Goal: Task Accomplishment & Management: Complete application form

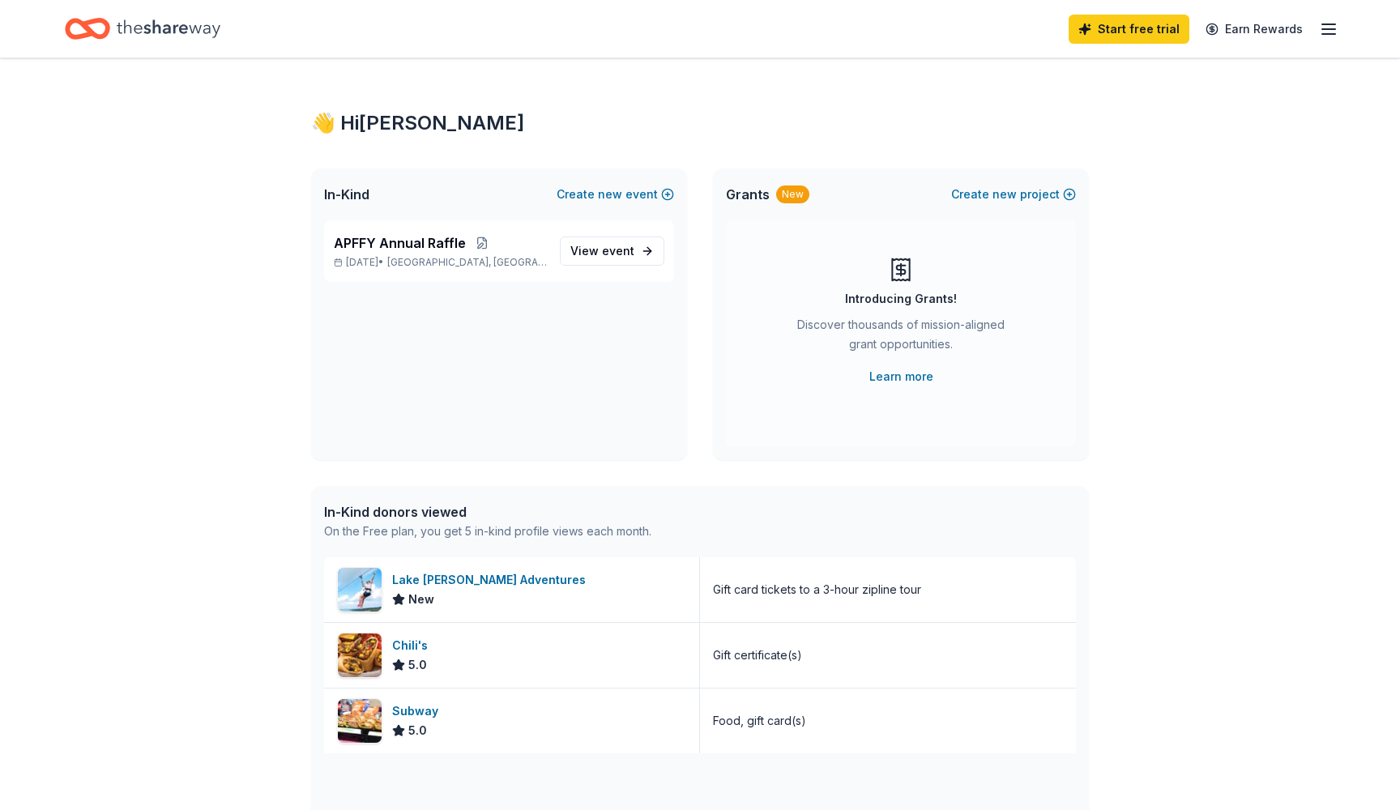
click at [1160, 490] on div "👋 Hi Krystal In-Kind Create new event APFFY Annual Raffle Nov 02, 2025 • Aransa…" at bounding box center [700, 623] width 1400 height 1131
click at [170, 29] on icon "Home" at bounding box center [169, 28] width 104 height 33
click at [411, 511] on div "In-Kind donors viewed" at bounding box center [487, 511] width 327 height 19
click at [655, 524] on div "In-Kind donors viewed On the Free plan, you get 5 in-kind profile views each mo…" at bounding box center [700, 521] width 778 height 71
click at [1278, 32] on link "Earn Rewards" at bounding box center [1254, 29] width 117 height 29
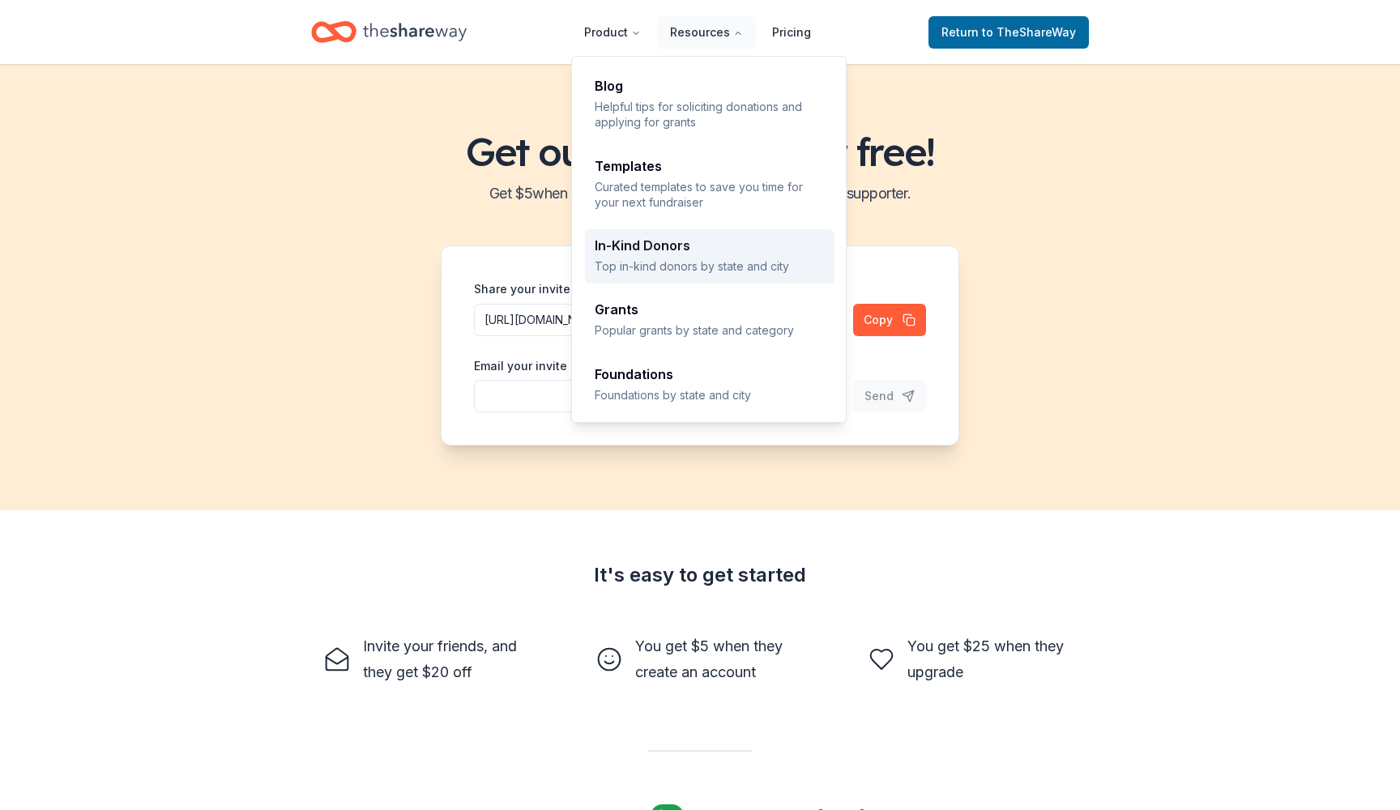
click at [643, 273] on link "In-Kind Donors Top in-kind donors by state and city" at bounding box center [710, 256] width 250 height 54
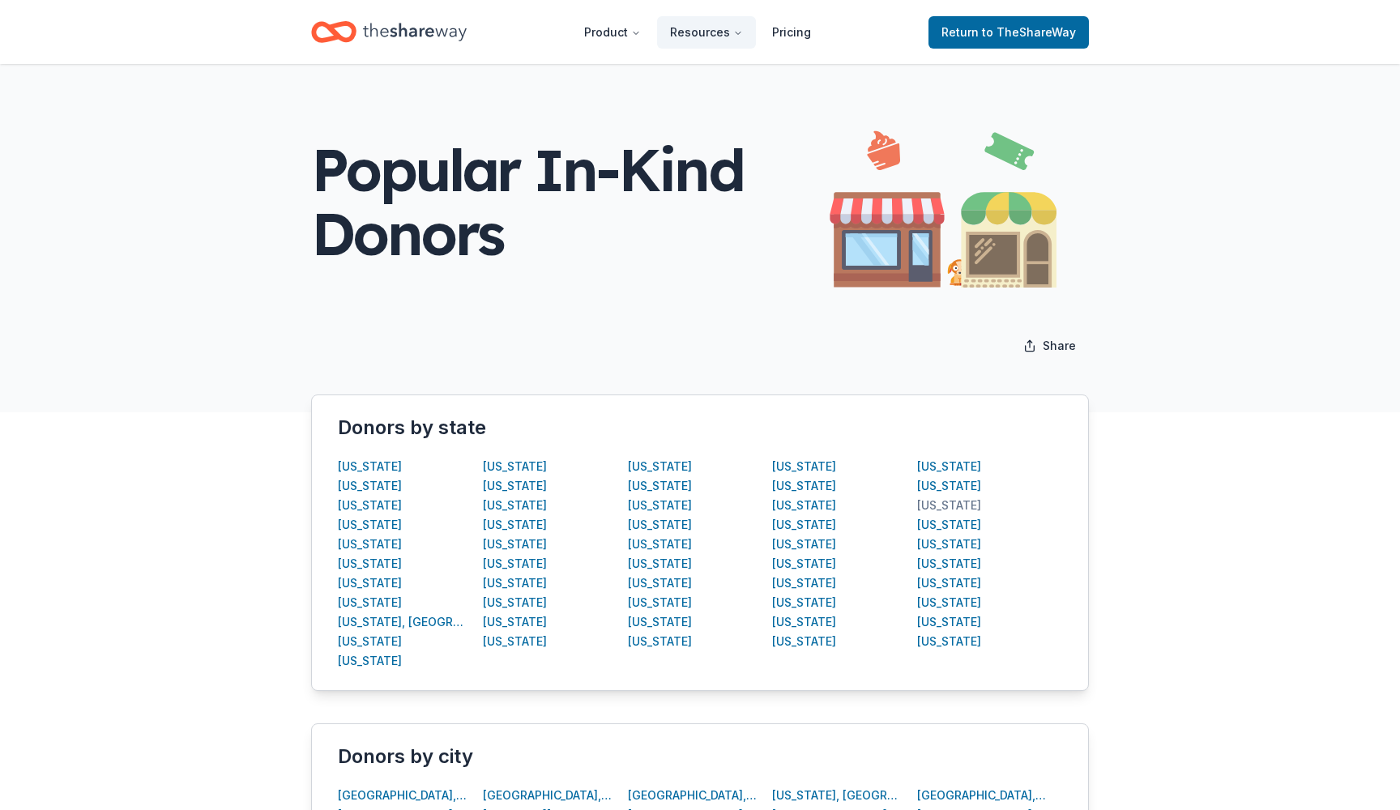
click at [943, 502] on div "[US_STATE]" at bounding box center [949, 505] width 64 height 19
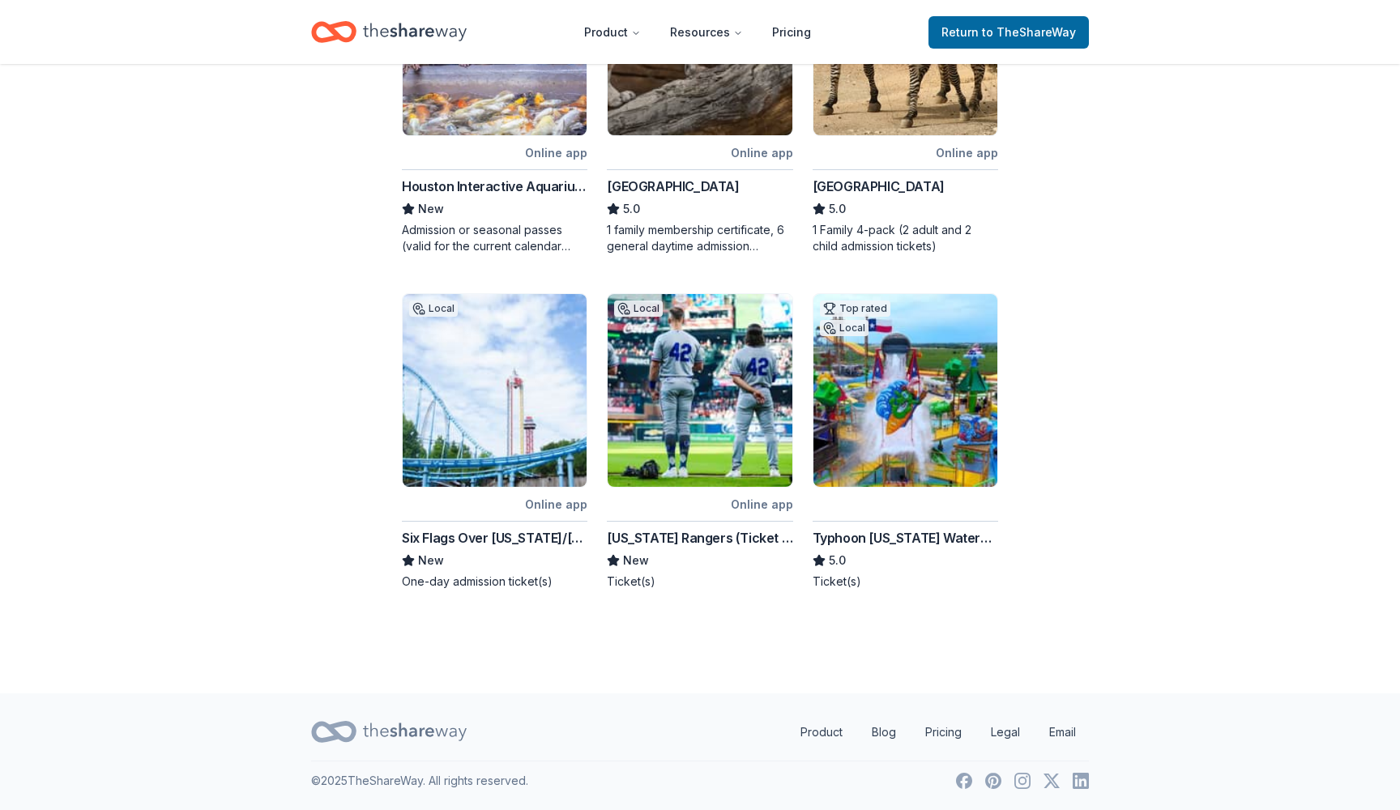
scroll to position [766, 0]
click at [911, 432] on img at bounding box center [906, 390] width 184 height 193
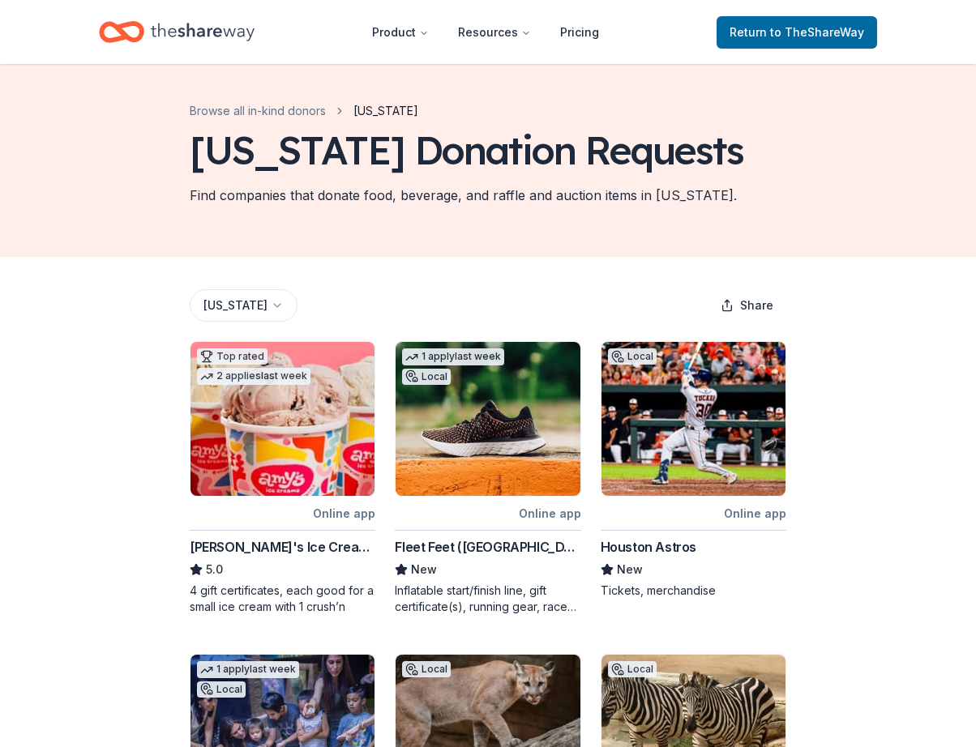
scroll to position [-1, 0]
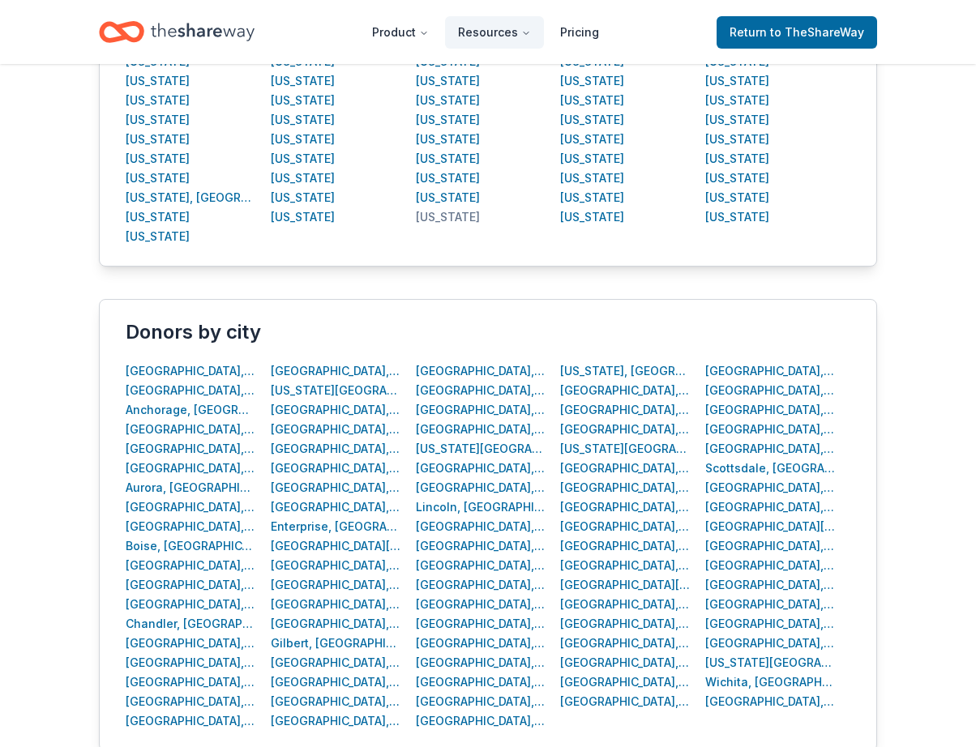
scroll to position [464, 0]
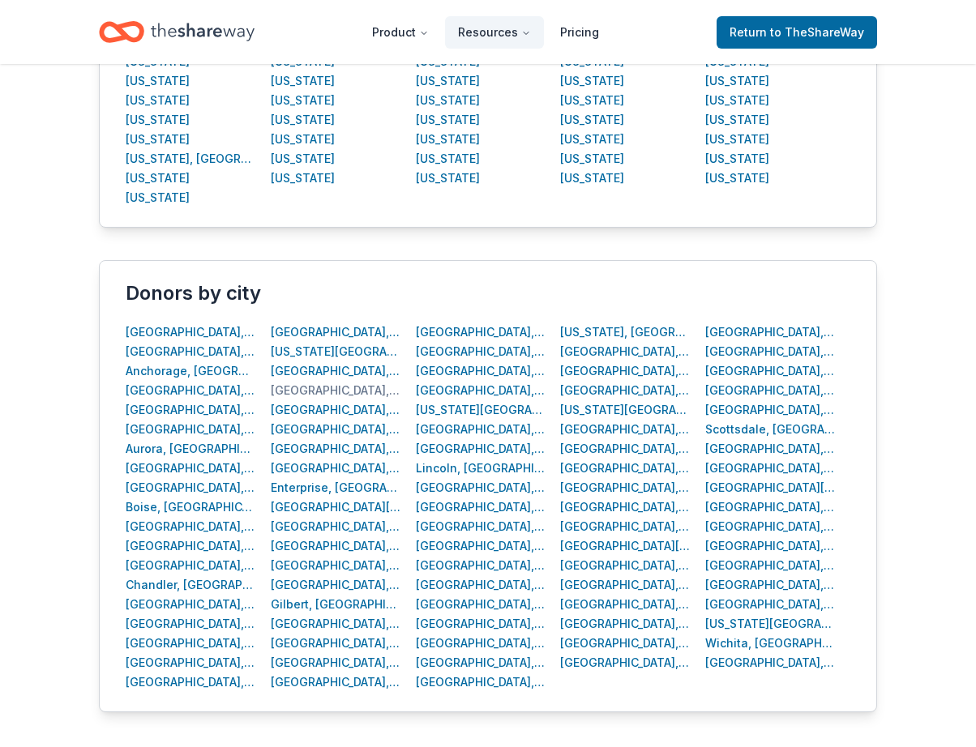
click at [340, 391] on div "Corpus Christi, TX" at bounding box center [336, 390] width 130 height 19
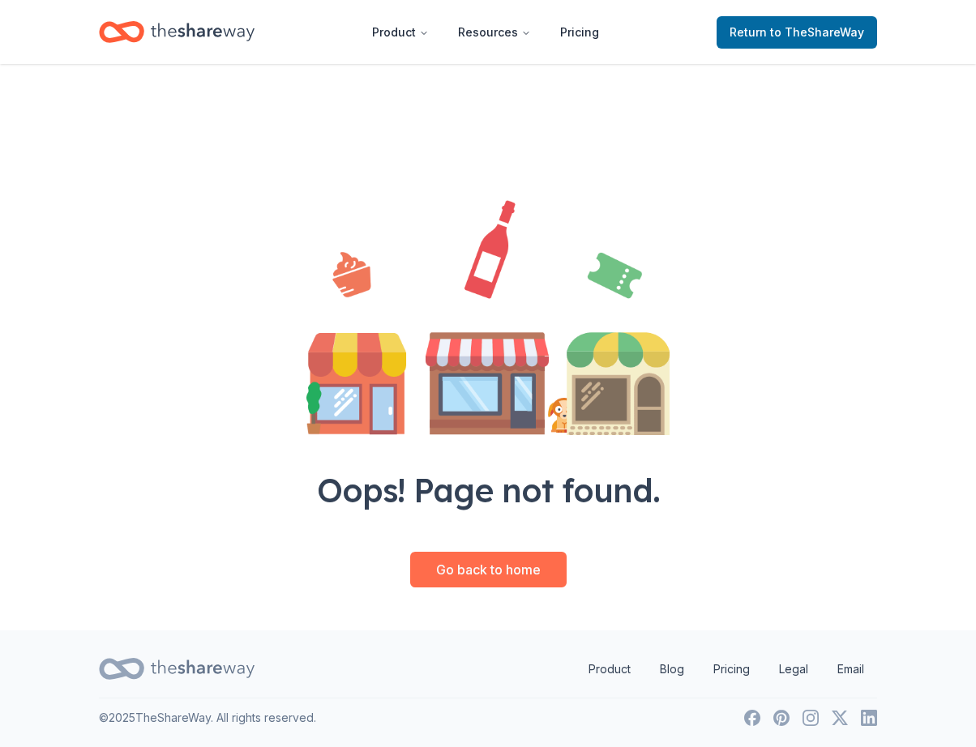
click at [451, 578] on link "Go back to home" at bounding box center [488, 570] width 156 height 36
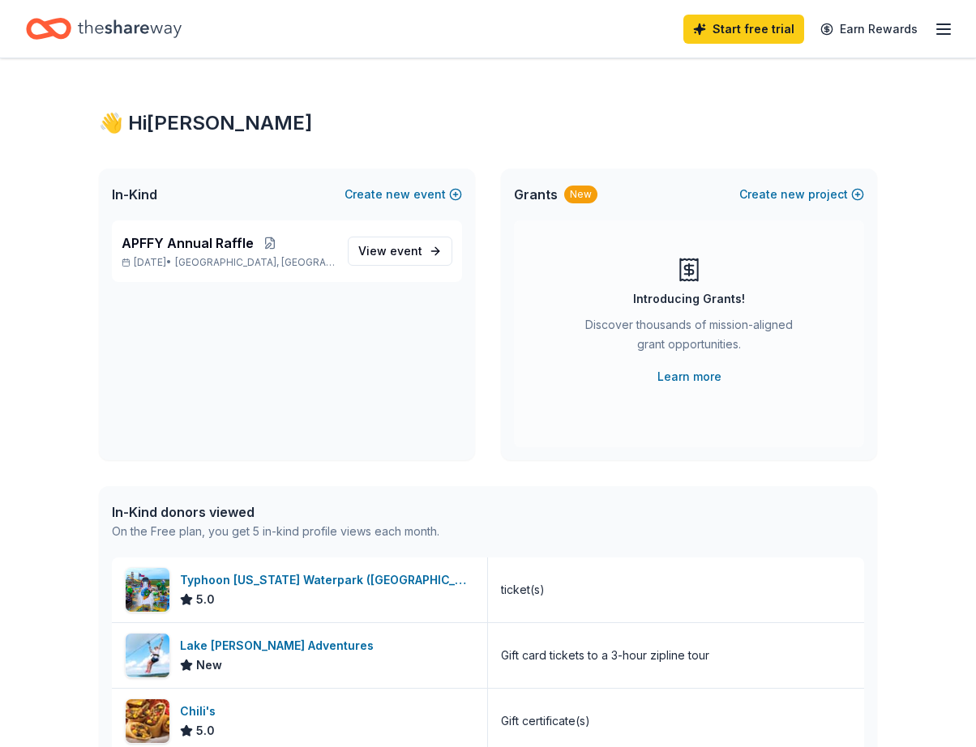
click at [417, 31] on div "Start free trial Earn Rewards" at bounding box center [488, 29] width 924 height 38
click at [941, 29] on line "button" at bounding box center [943, 29] width 13 height 0
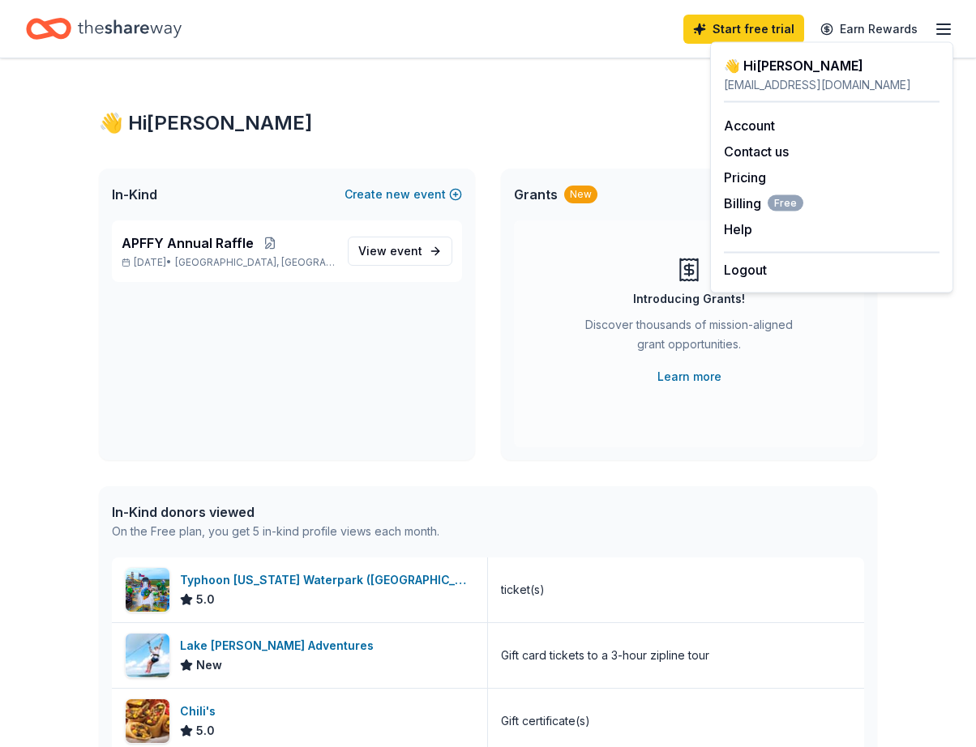
click at [672, 110] on div "👋 Hi Krystal" at bounding box center [488, 123] width 778 height 26
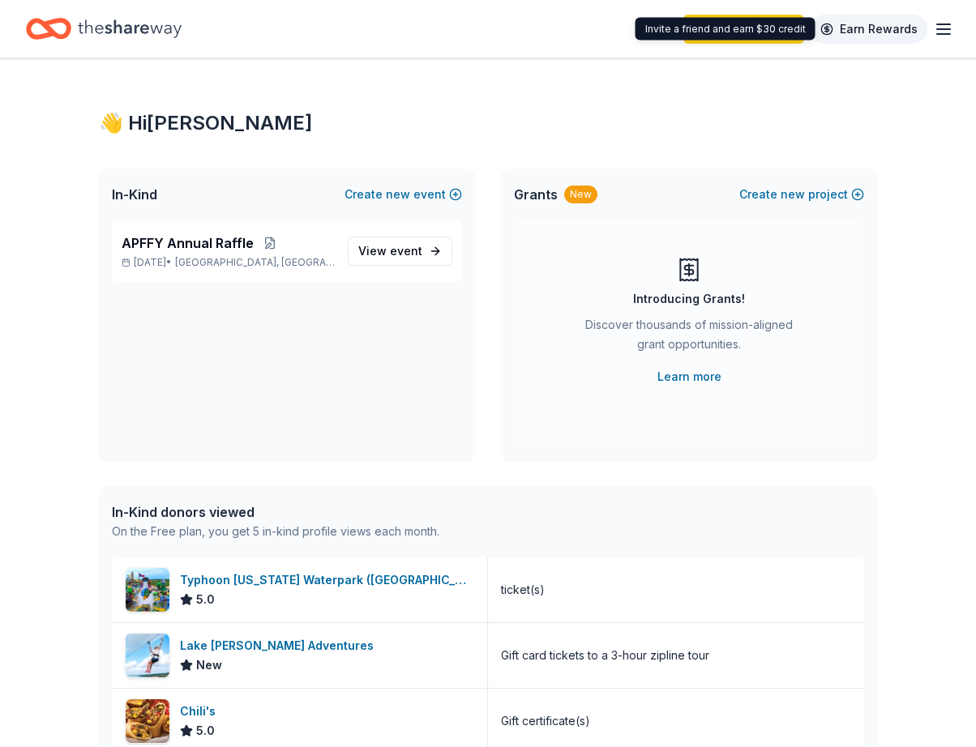
click at [858, 25] on link "Earn Rewards" at bounding box center [868, 29] width 117 height 29
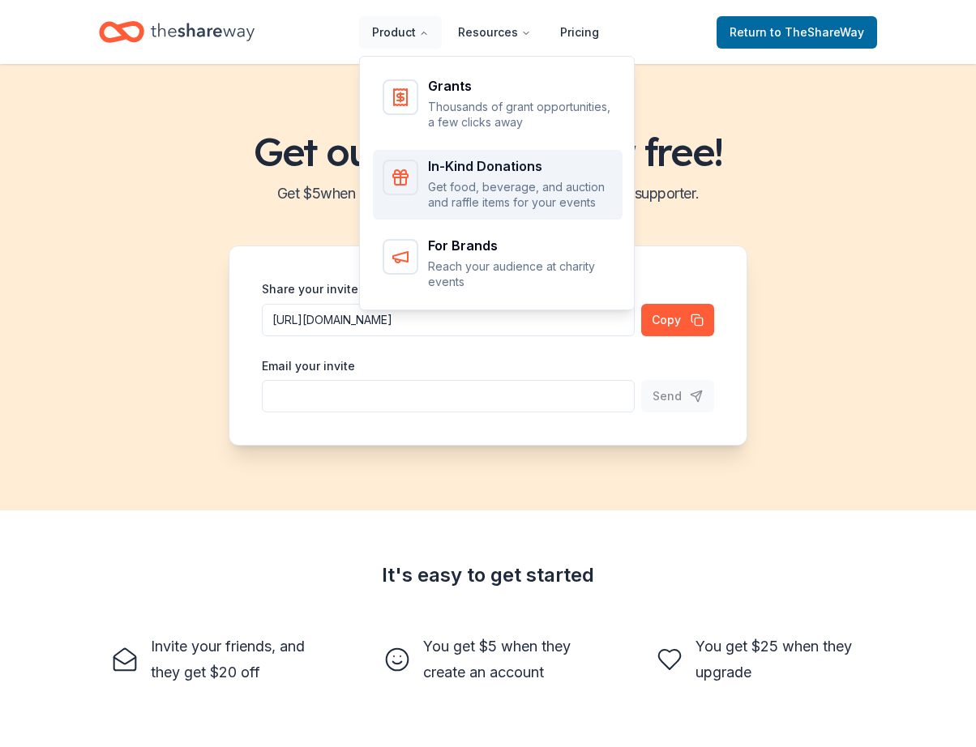
click at [442, 174] on div "In-Kind Donations Get food, beverage, and auction and raffle items for your eve…" at bounding box center [520, 185] width 185 height 51
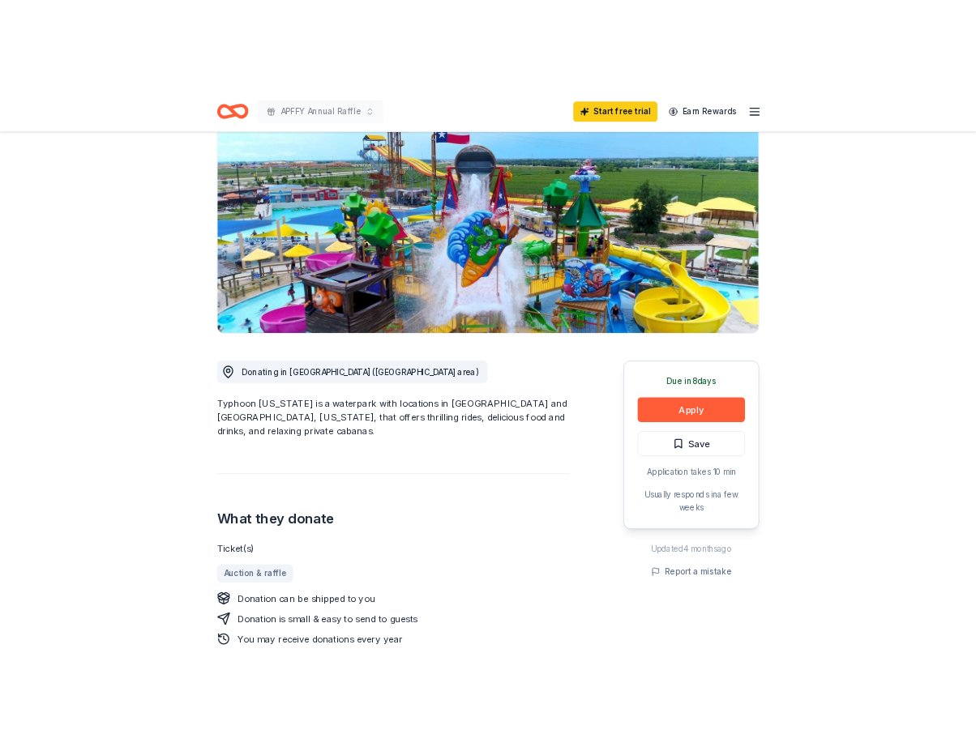
scroll to position [179, 0]
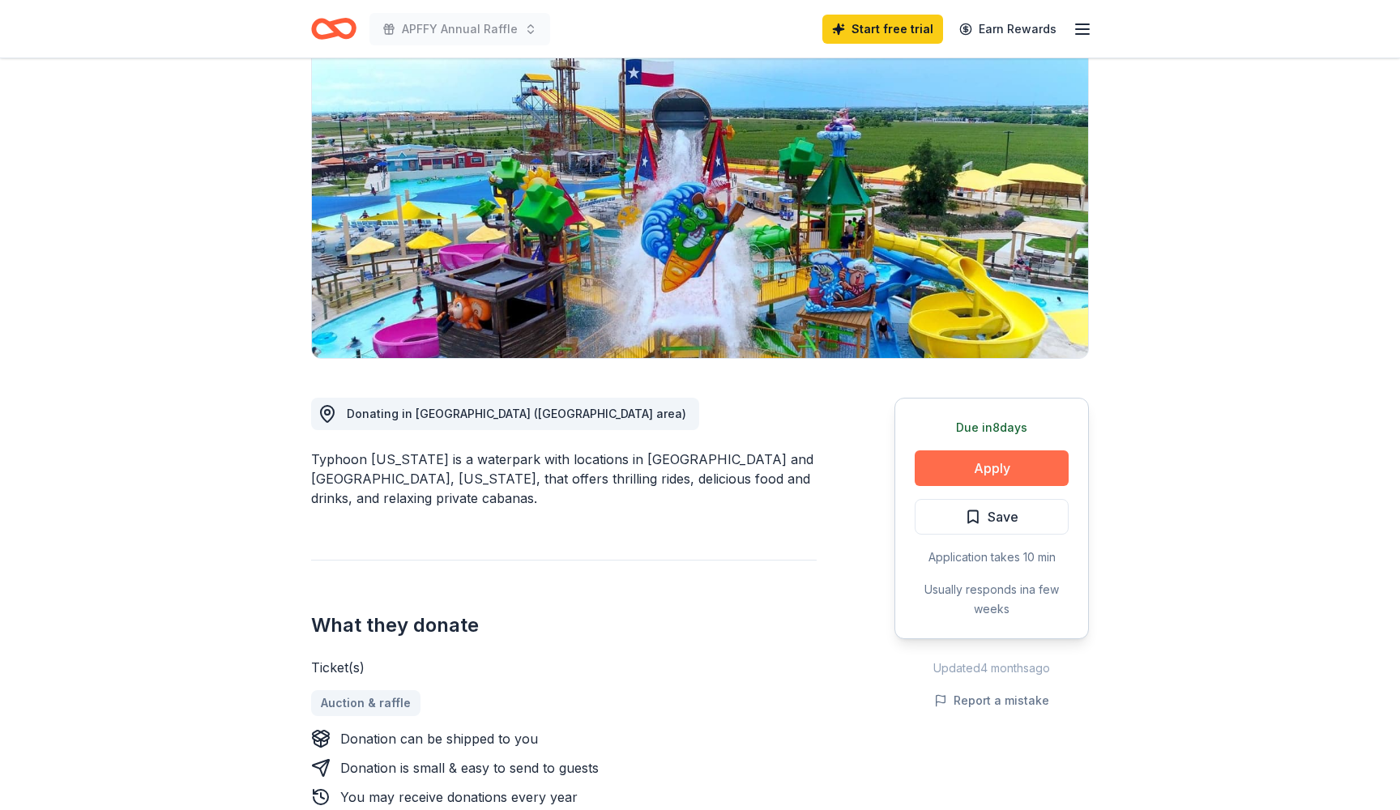
click at [986, 451] on button "Apply" at bounding box center [992, 469] width 154 height 36
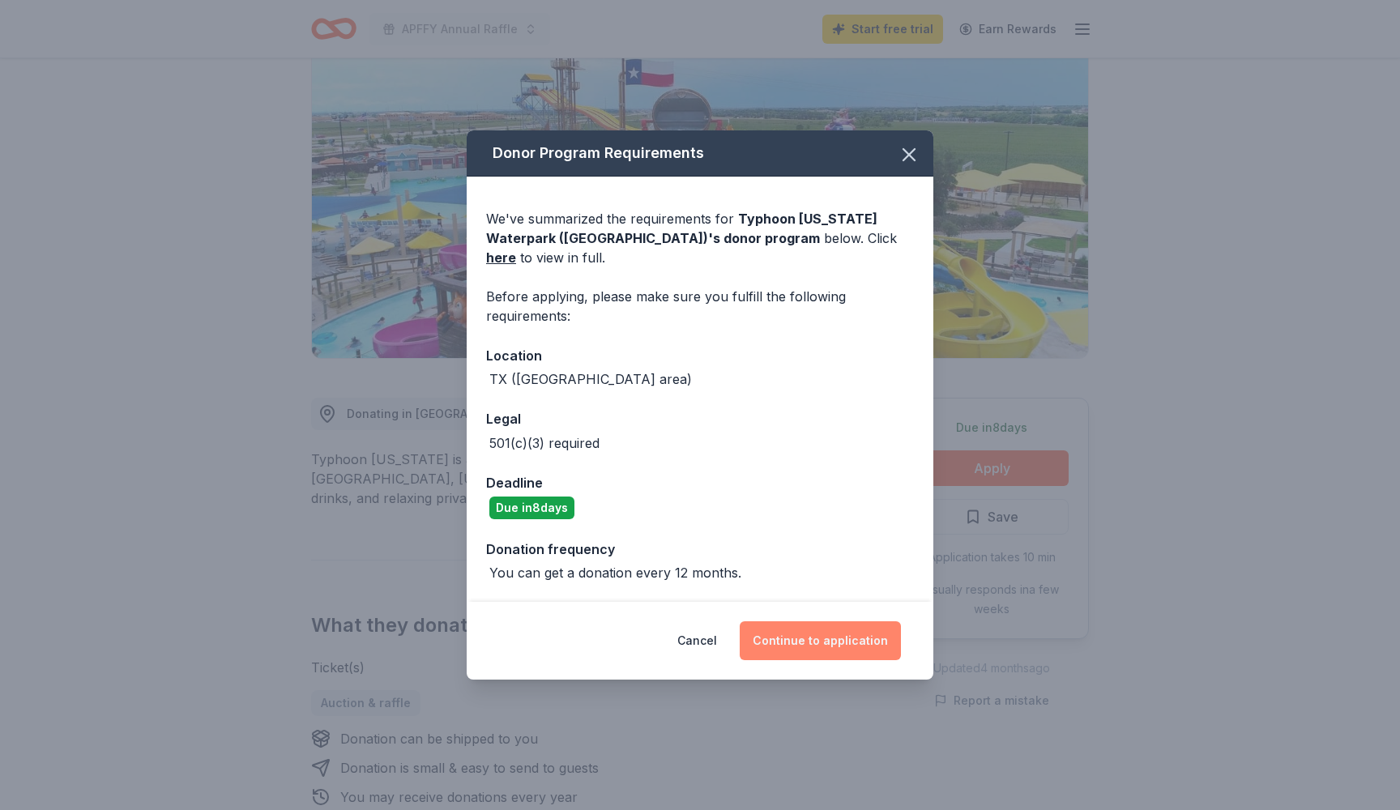
click at [803, 642] on button "Continue to application" at bounding box center [820, 641] width 161 height 39
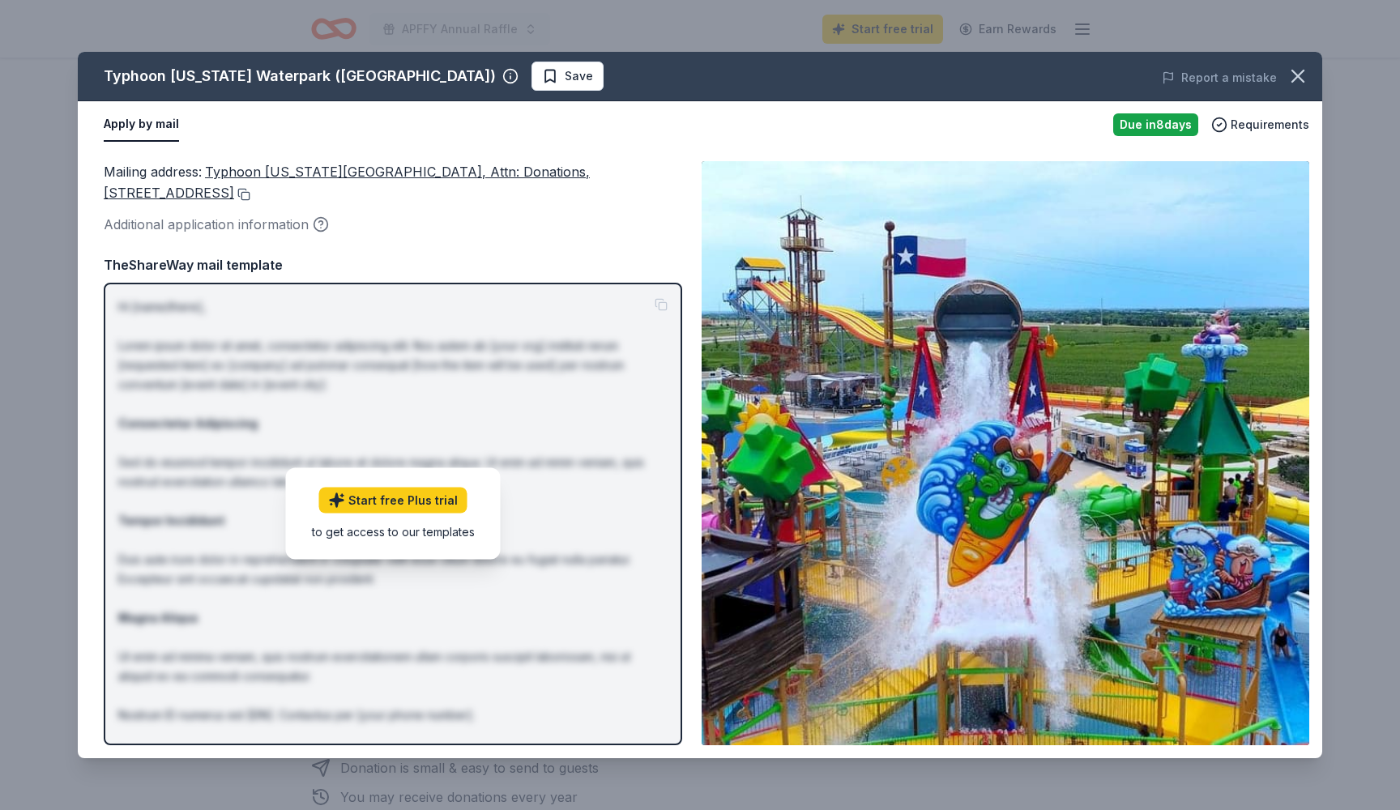
click at [250, 195] on button at bounding box center [242, 194] width 16 height 13
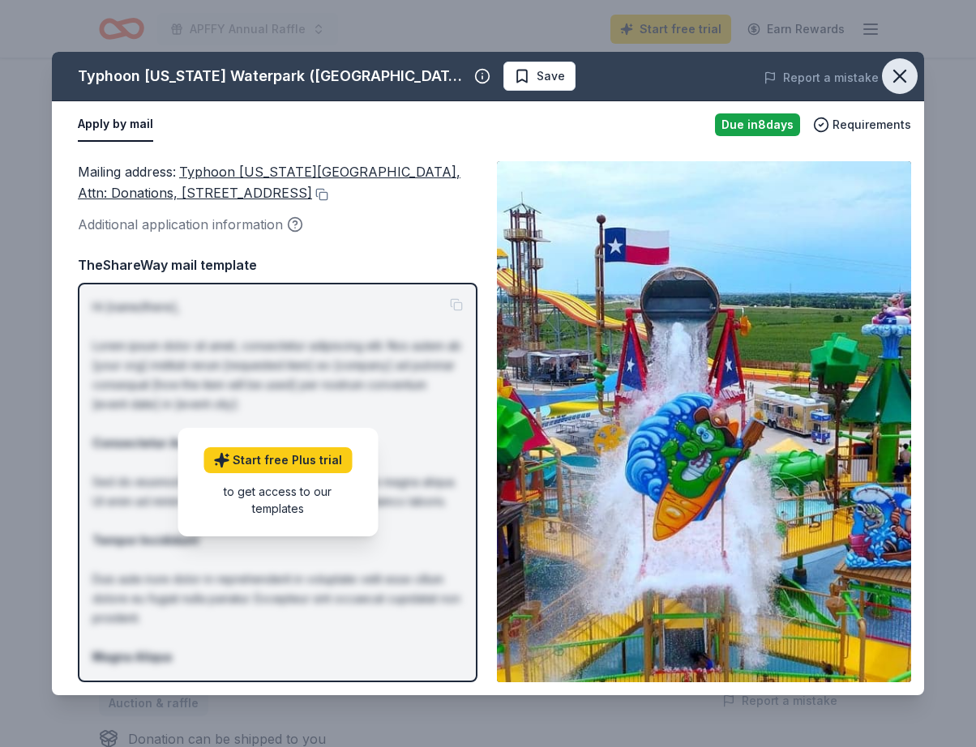
click at [900, 78] on icon "button" at bounding box center [899, 76] width 23 height 23
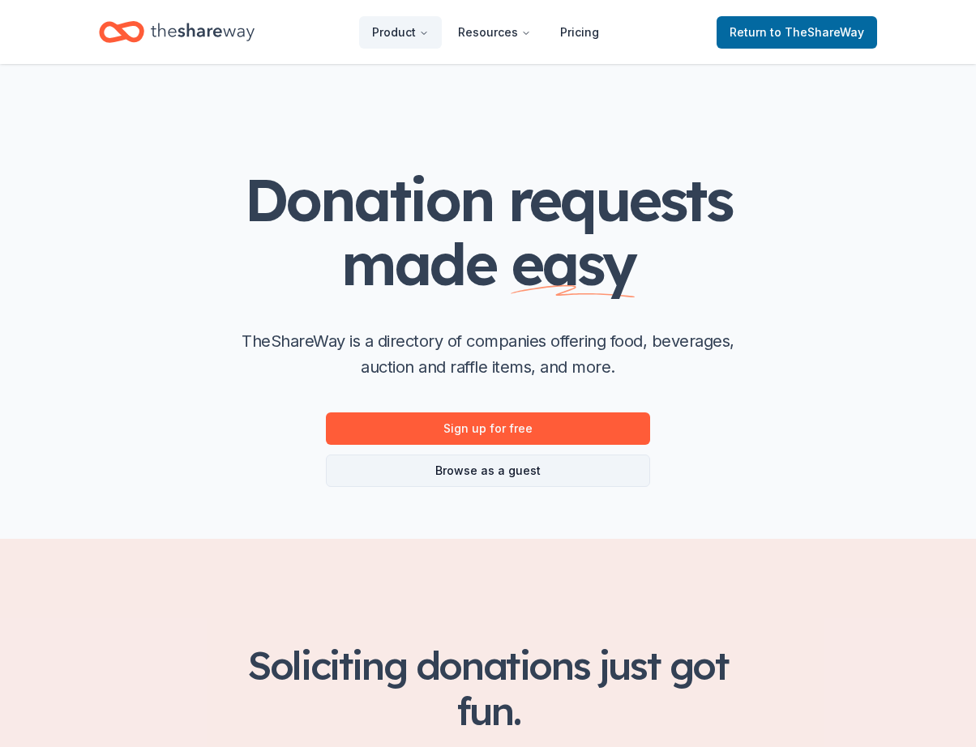
click at [553, 467] on link "Browse as a guest" at bounding box center [488, 471] width 324 height 32
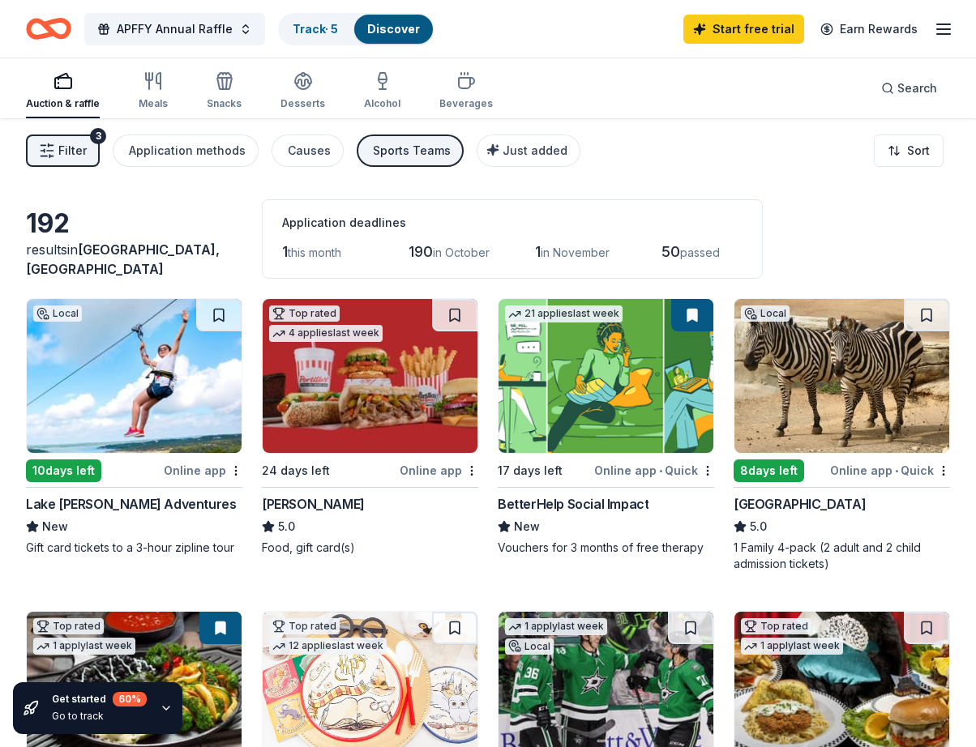
click at [234, 223] on div "192 results in Aransas Pass, TX Application deadlines 1 this month 190 in Octob…" at bounding box center [488, 238] width 924 height 79
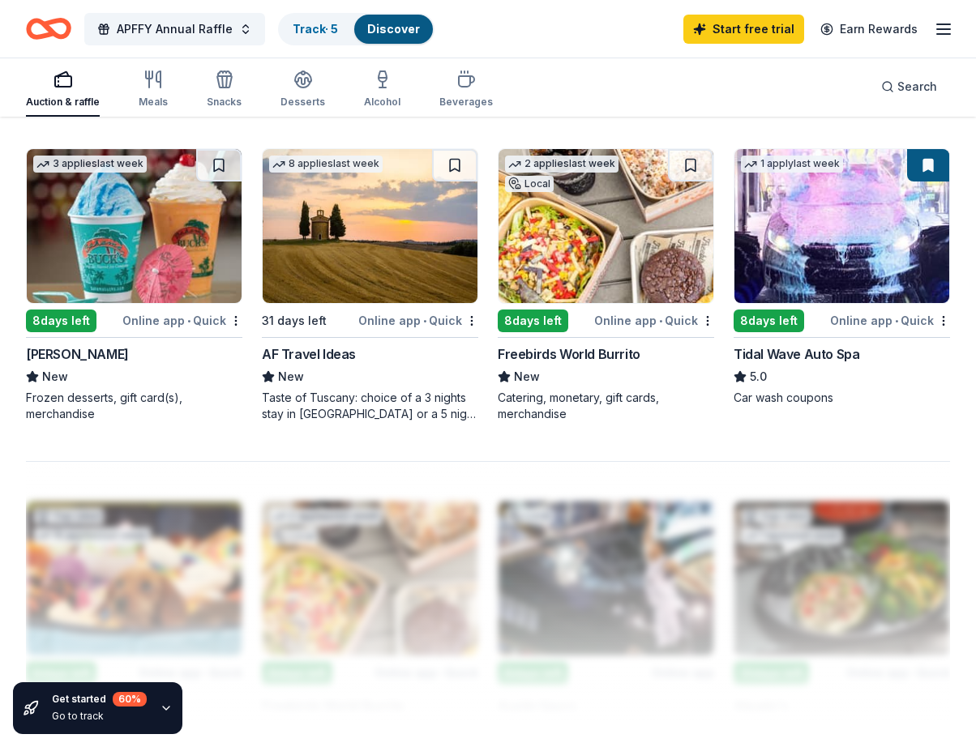
scroll to position [1388, 0]
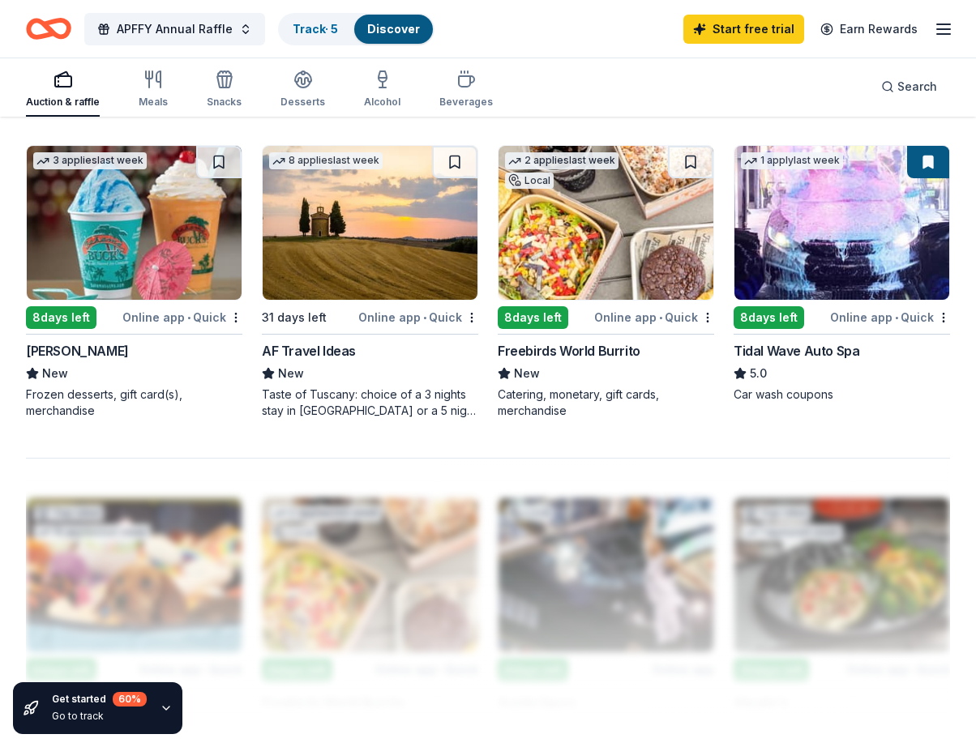
click at [861, 288] on img at bounding box center [841, 223] width 215 height 154
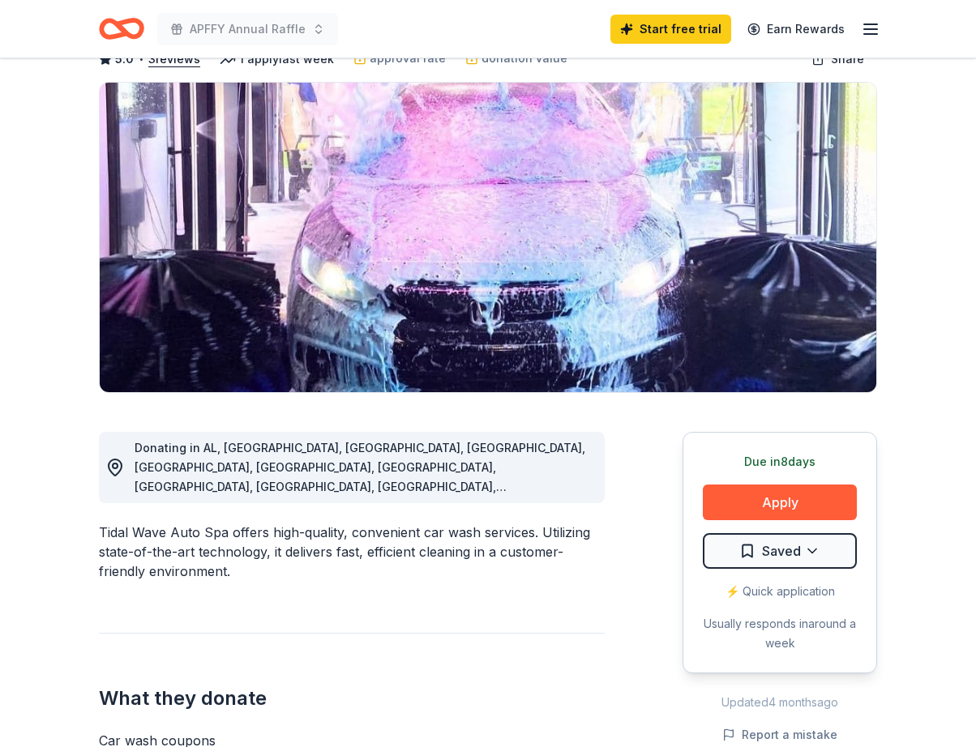
scroll to position [89, 0]
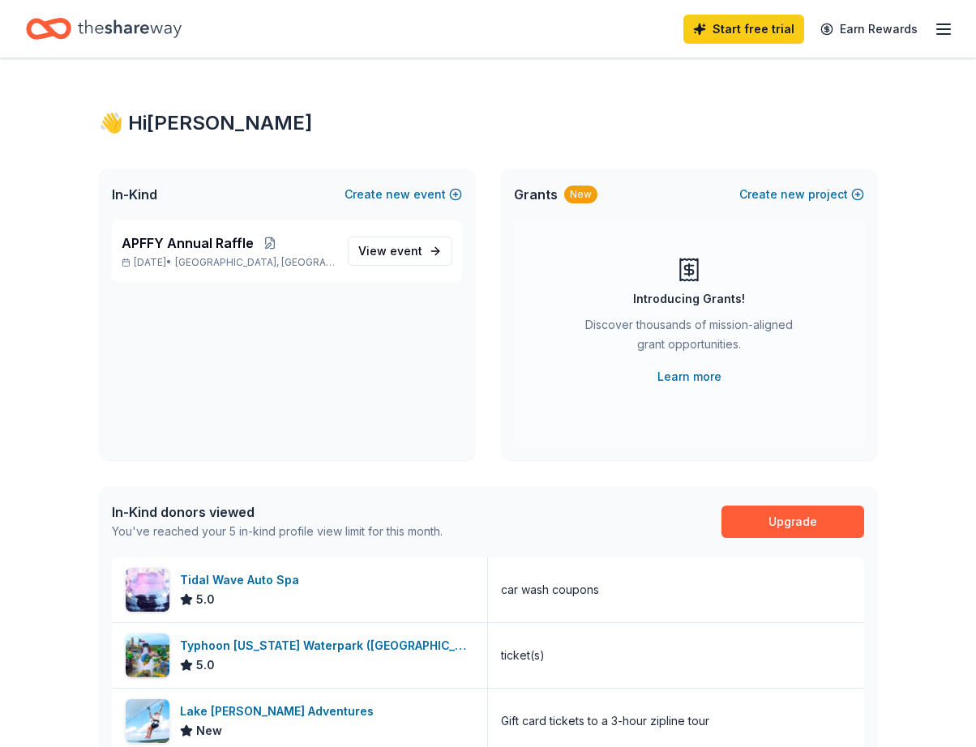
click at [934, 652] on div "👋 Hi [PERSON_NAME] In-Kind Create new event APFFY Annual Raffle [DATE] • [GEOGR…" at bounding box center [488, 627] width 976 height 1138
click at [706, 370] on link "Learn more" at bounding box center [689, 376] width 64 height 19
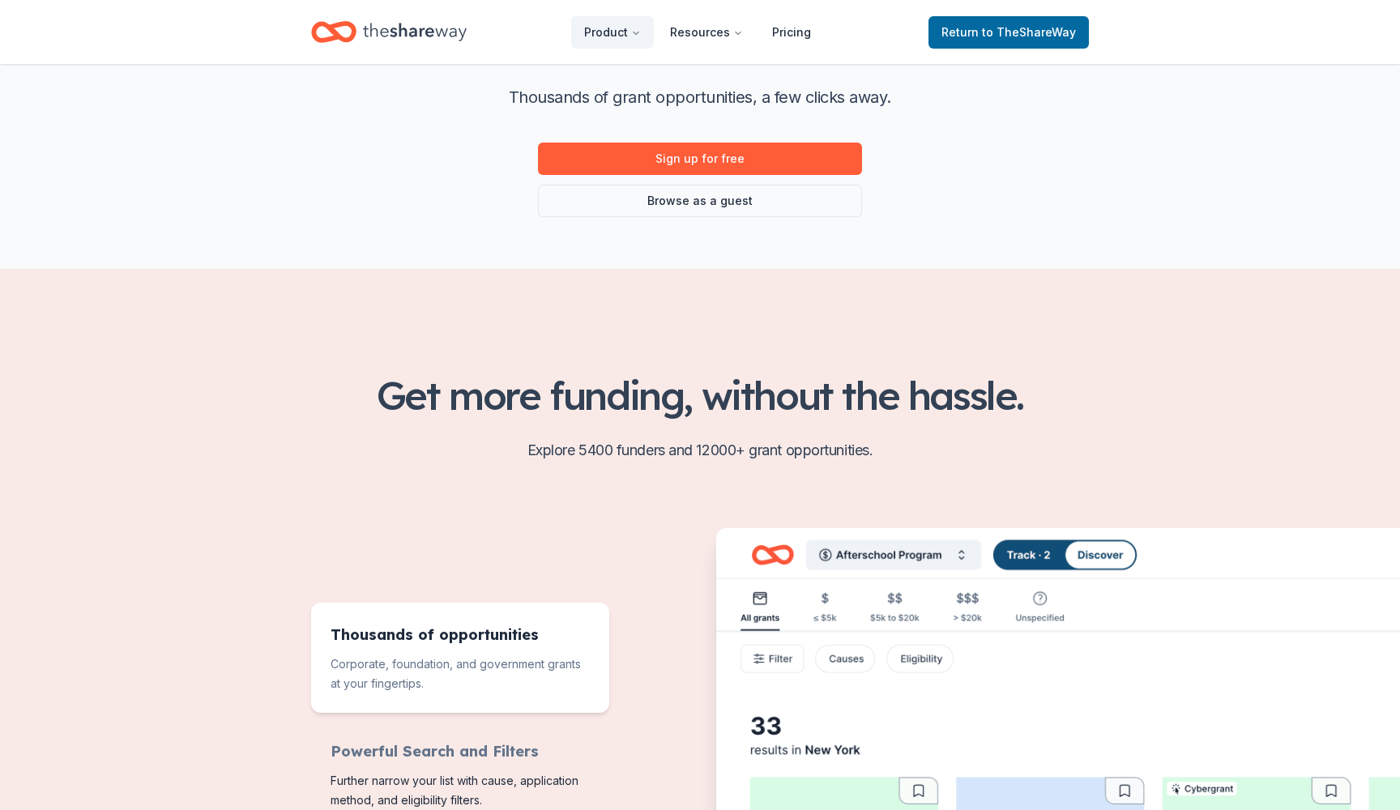
scroll to position [163, 0]
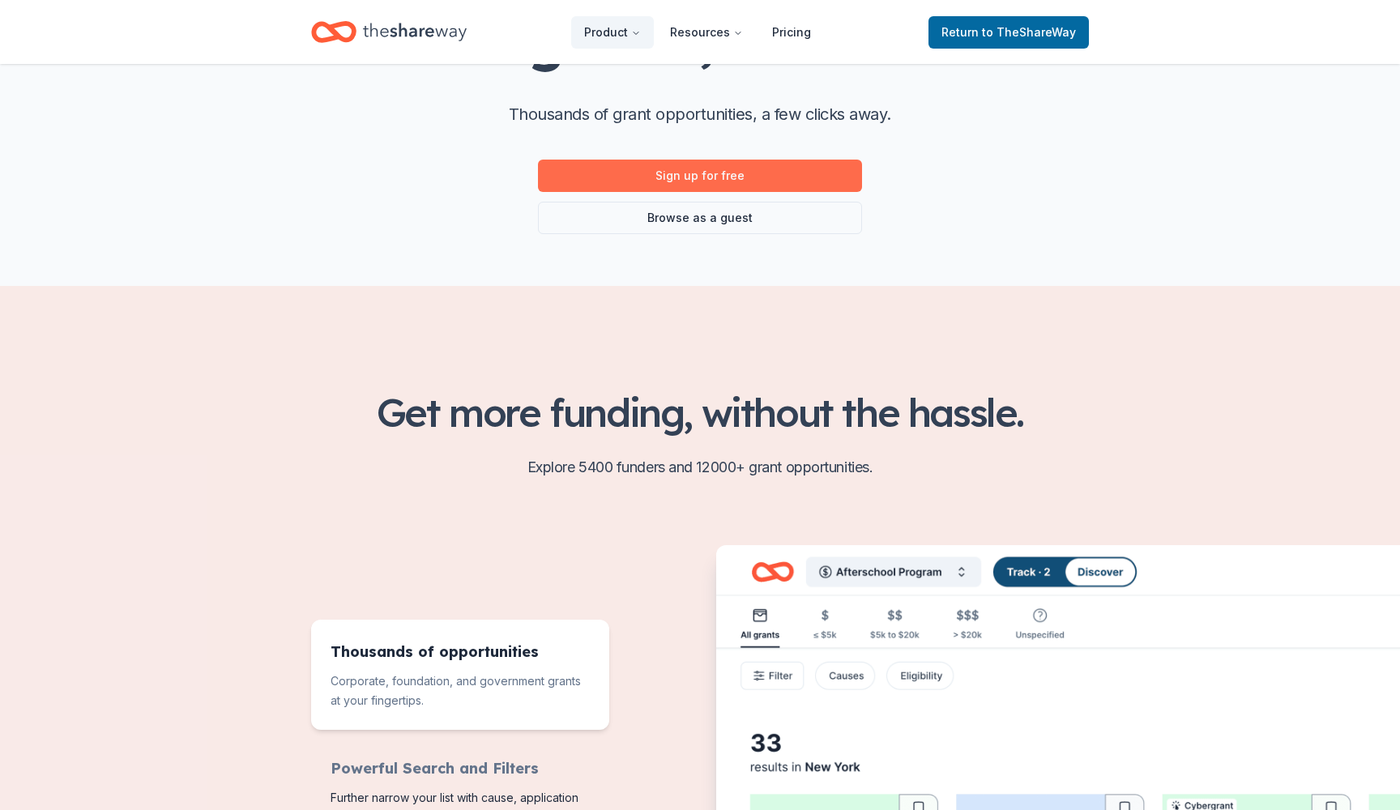
click at [697, 175] on link "Sign up for free" at bounding box center [700, 176] width 324 height 32
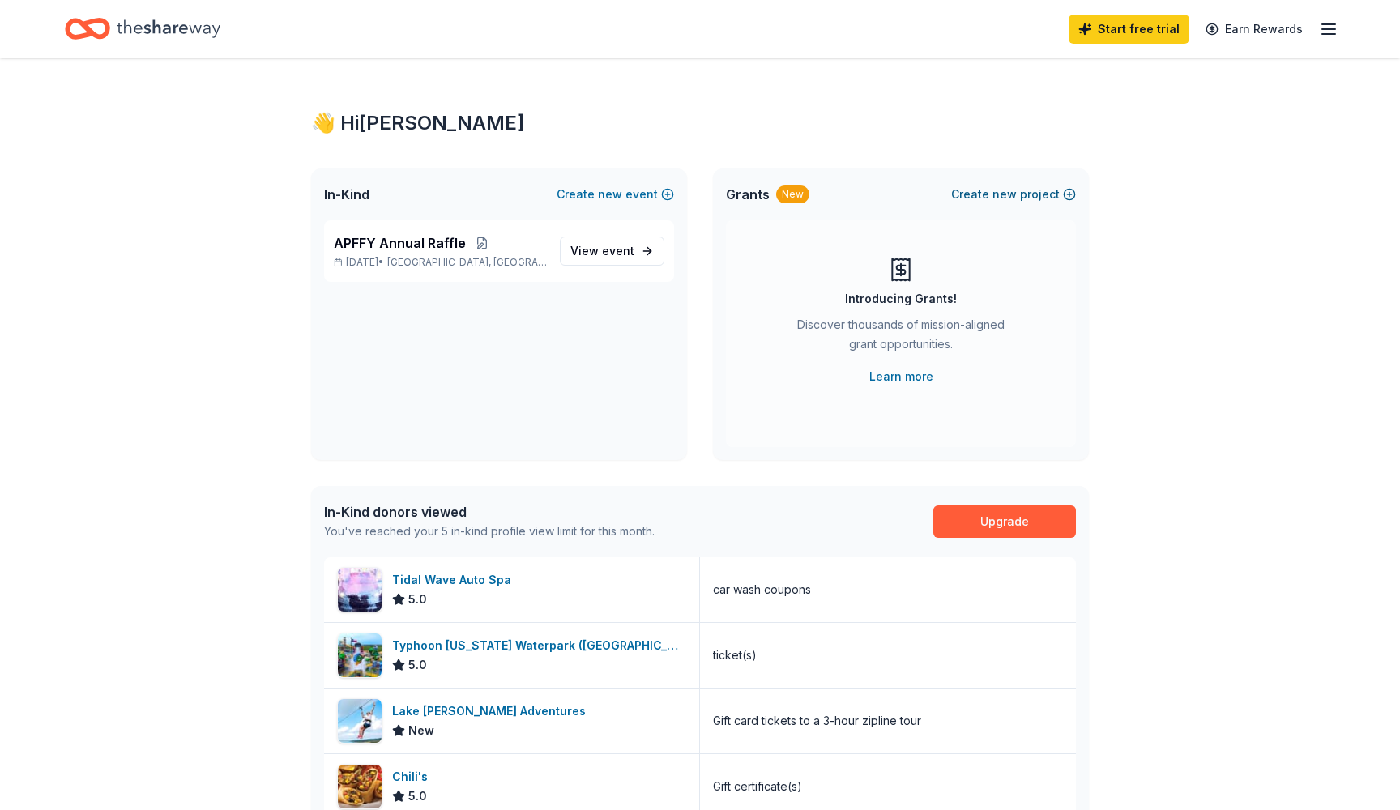
click at [1013, 191] on span "new" at bounding box center [1005, 194] width 24 height 19
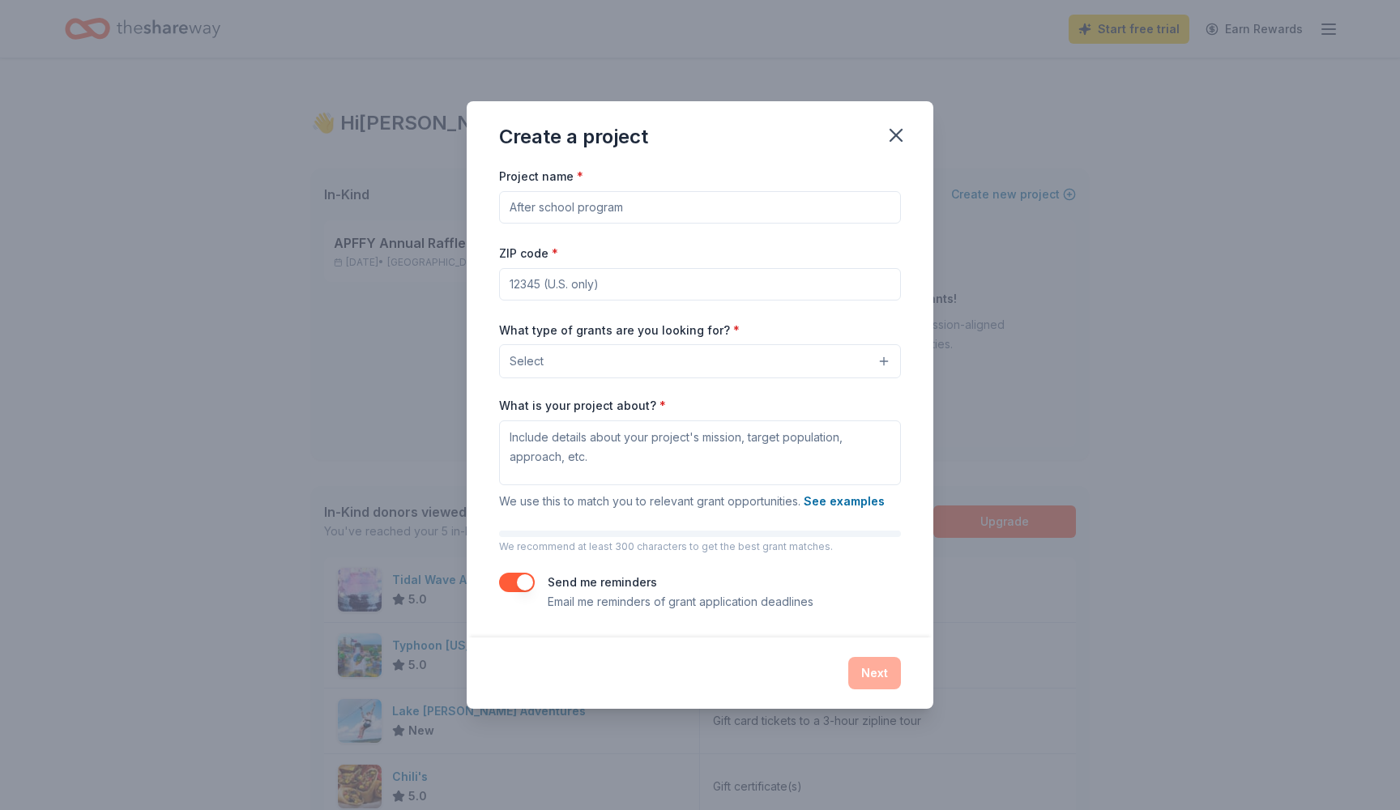
click at [613, 211] on input "Project name *" at bounding box center [700, 207] width 402 height 32
click at [557, 306] on div "Project name * ZIP code * What type of grants are you looking for? * Select Wha…" at bounding box center [700, 388] width 402 height 445
click at [557, 296] on input "ZIP code *" at bounding box center [700, 284] width 402 height 32
type input "78336"
click at [563, 209] on input "Project name *" at bounding box center [700, 207] width 402 height 32
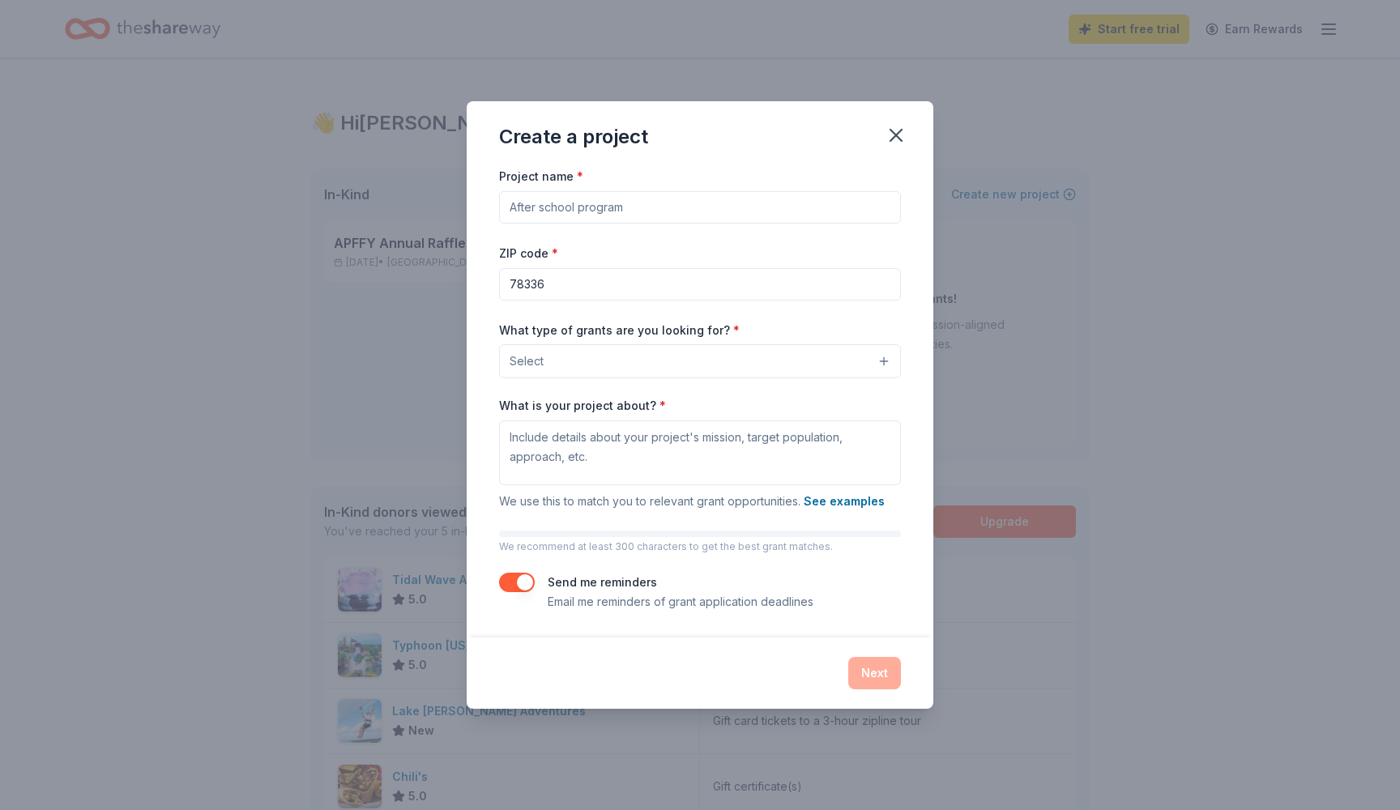
click at [580, 370] on button "Select" at bounding box center [700, 361] width 402 height 34
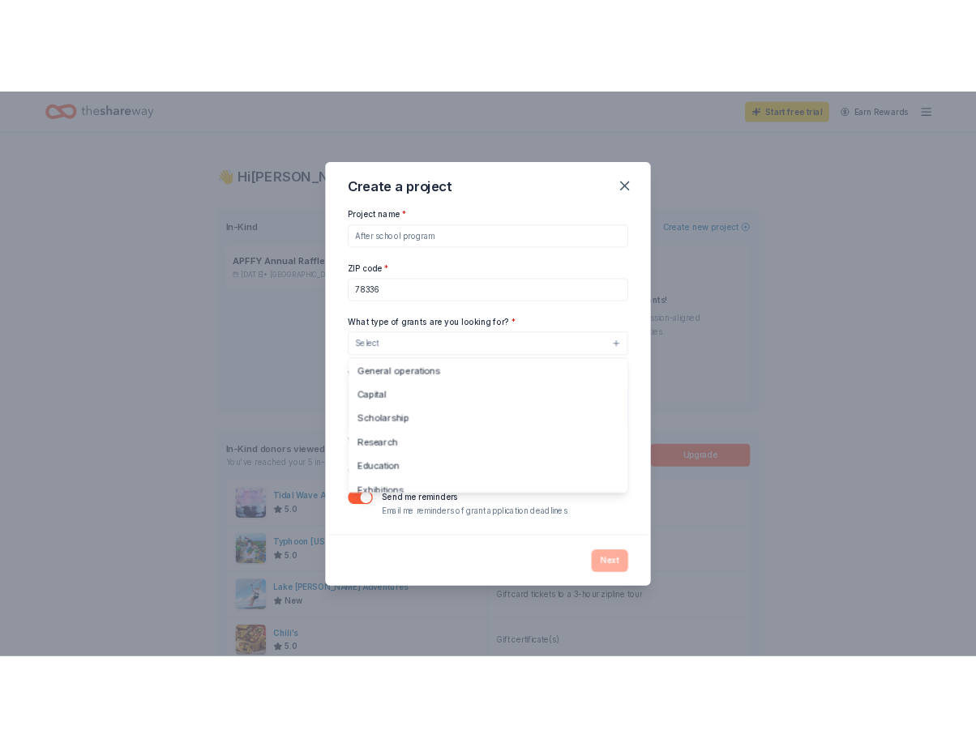
scroll to position [3, 0]
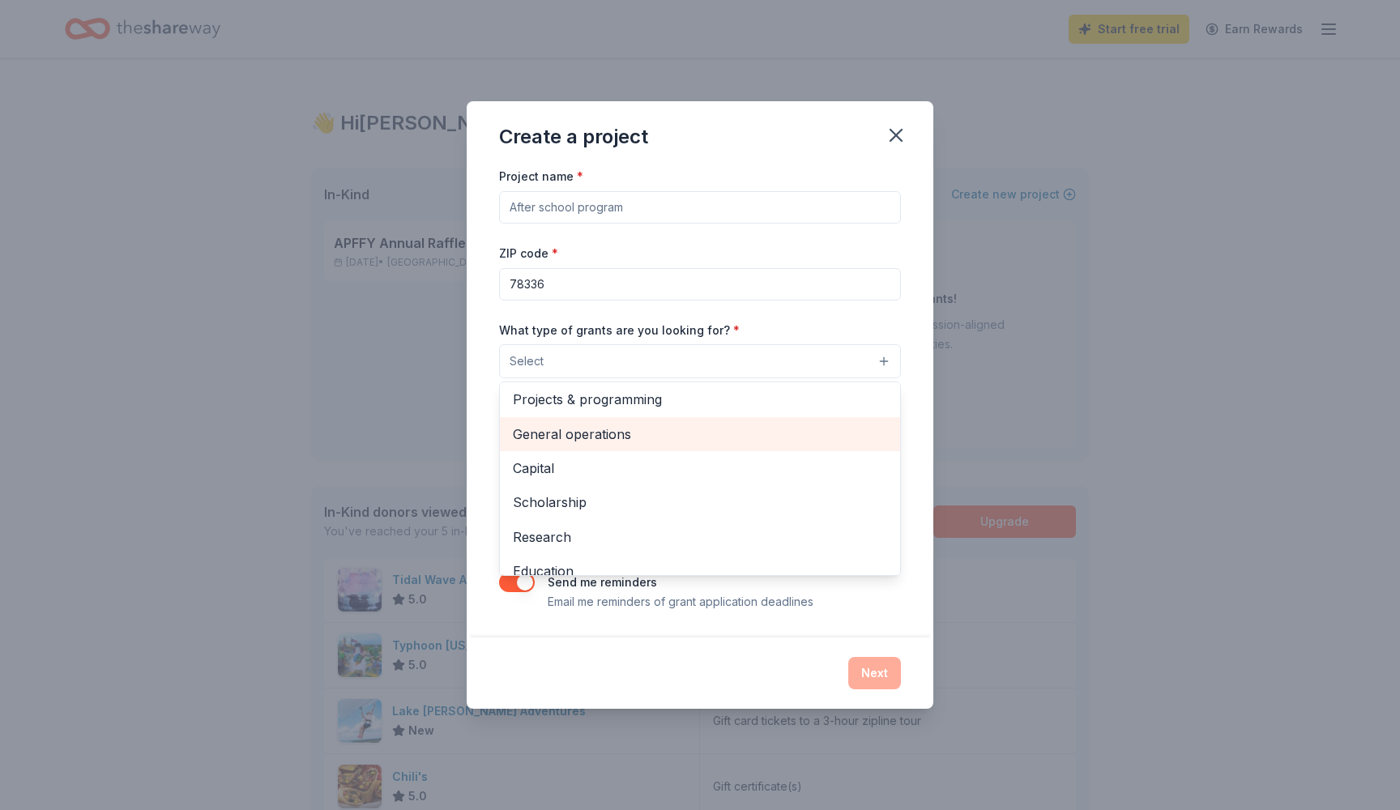
click at [561, 433] on span "General operations" at bounding box center [700, 434] width 374 height 21
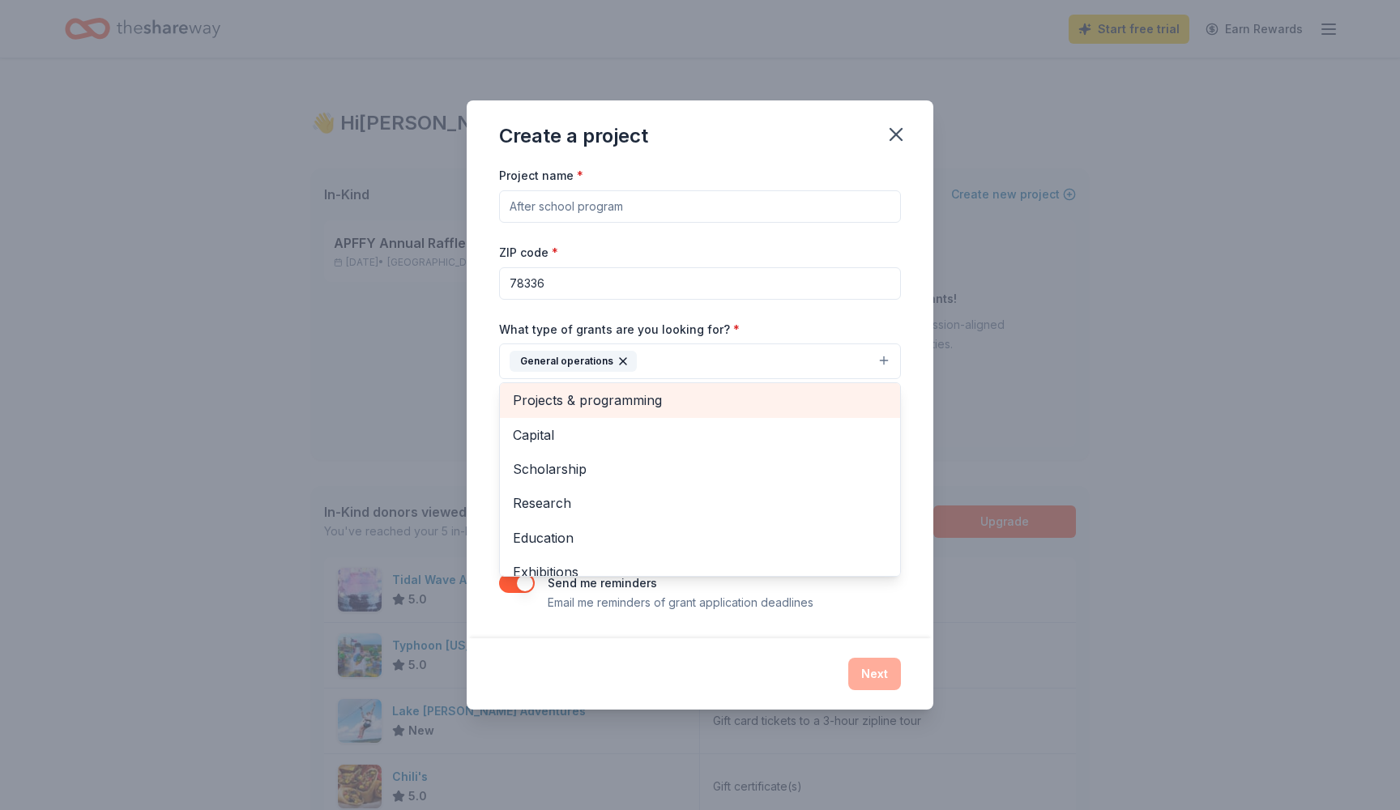
click at [652, 402] on span "Projects & programming" at bounding box center [700, 400] width 374 height 21
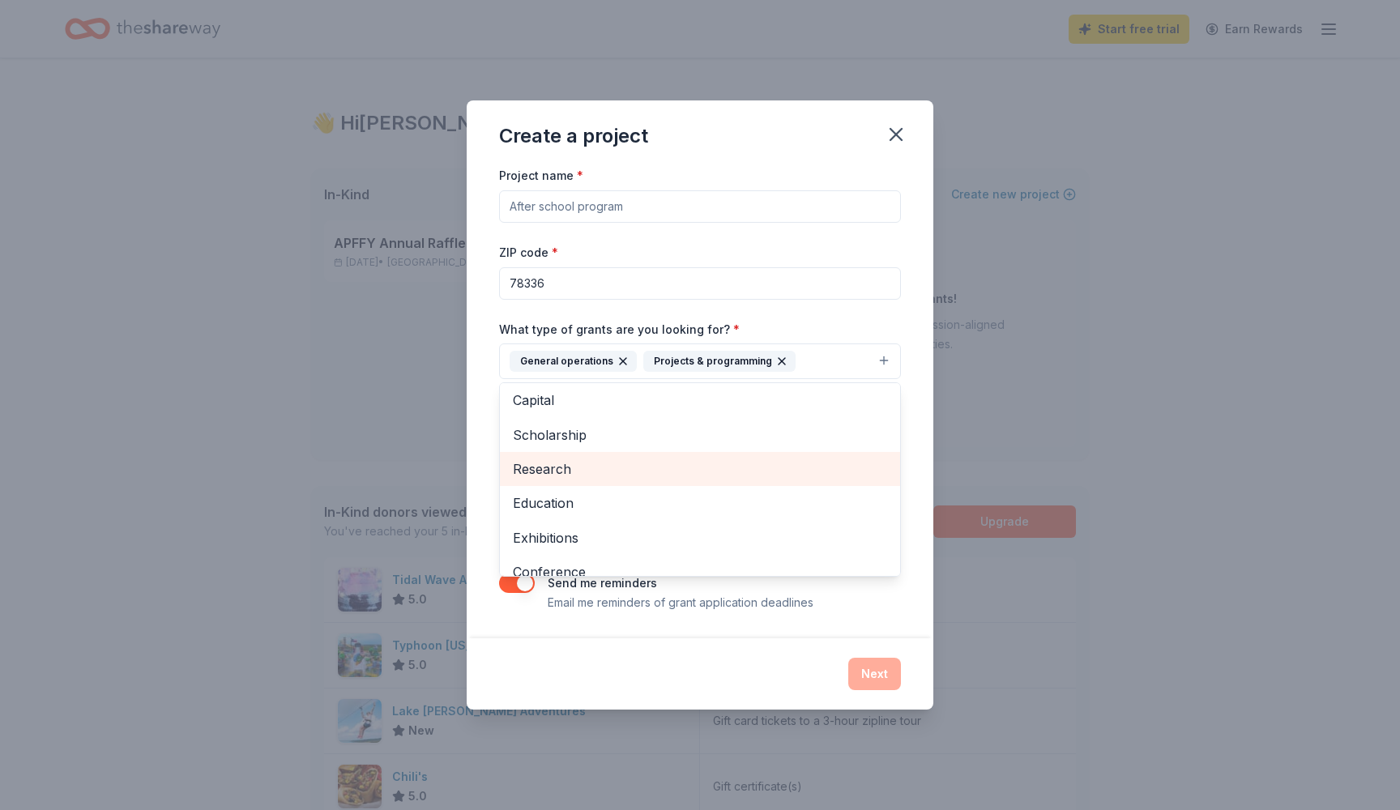
click at [844, 455] on div "Research" at bounding box center [700, 469] width 400 height 34
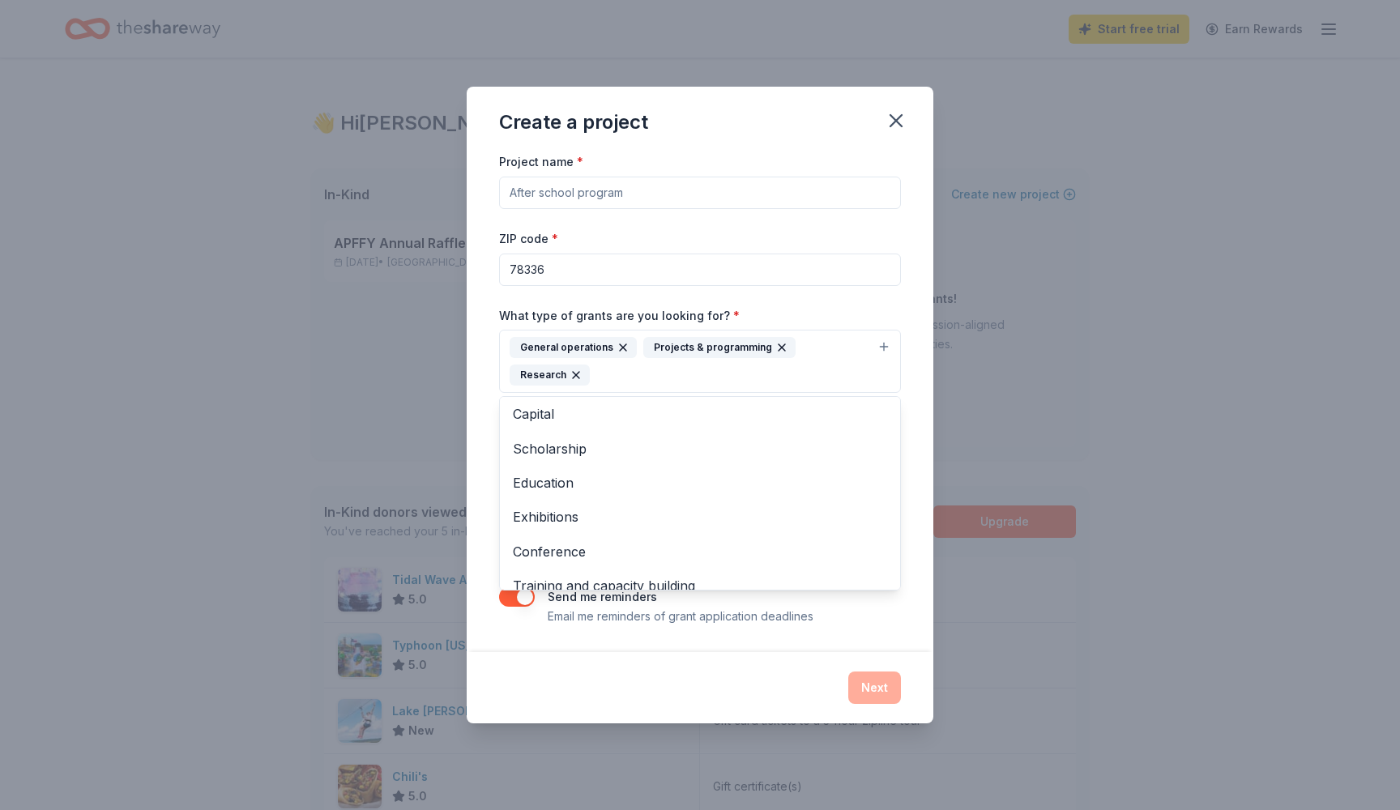
click at [576, 373] on icon "button" at bounding box center [576, 375] width 6 height 6
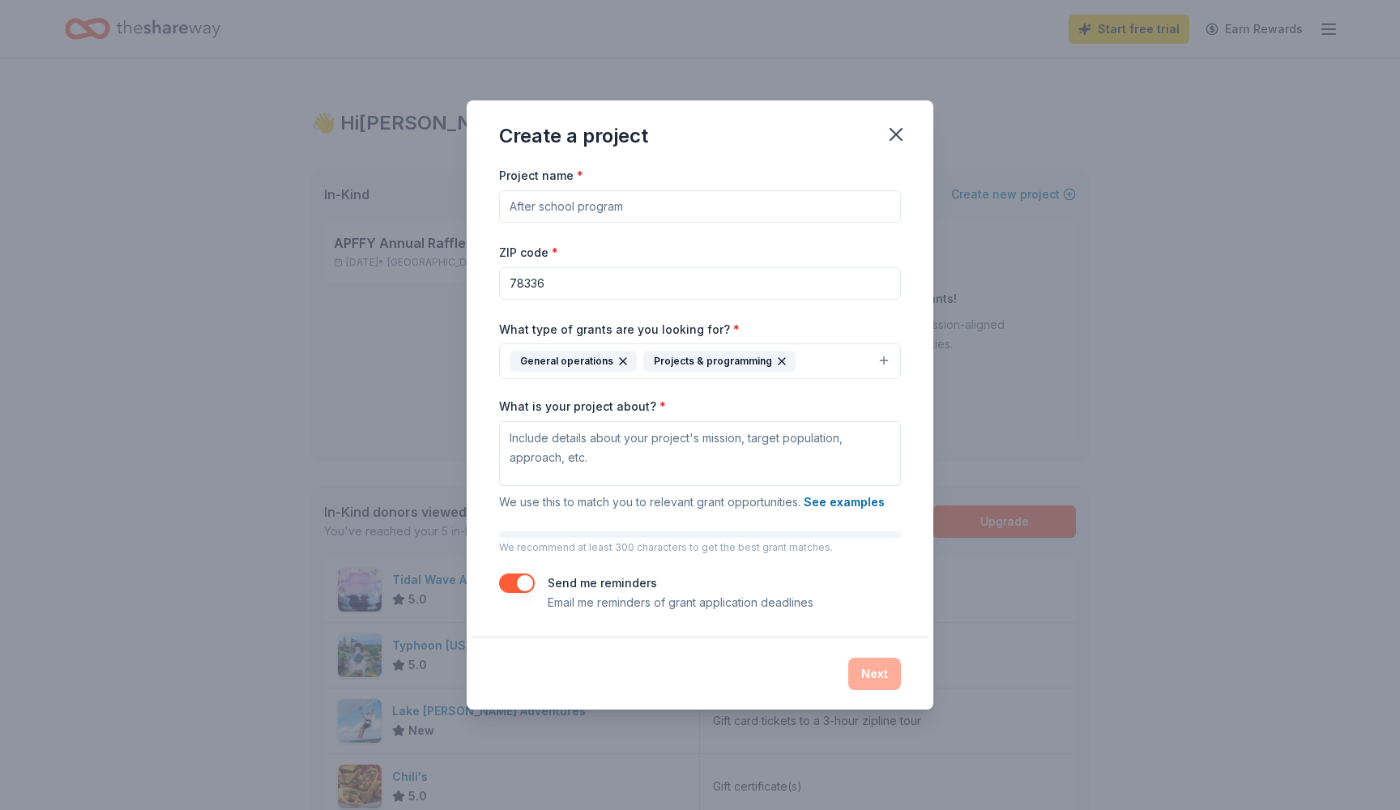
click at [597, 214] on input "Project name *" at bounding box center [700, 206] width 402 height 32
drag, startPoint x: 754, startPoint y: 206, endPoint x: 687, endPoint y: 206, distance: 66.5
click at [687, 206] on input "Aransas Pass Football for Youth Equipment" at bounding box center [700, 206] width 402 height 32
type input "Aransas Pass Football for Youth Game Gear Grant"
click at [765, 464] on textarea "What is your project about? *" at bounding box center [700, 453] width 402 height 65
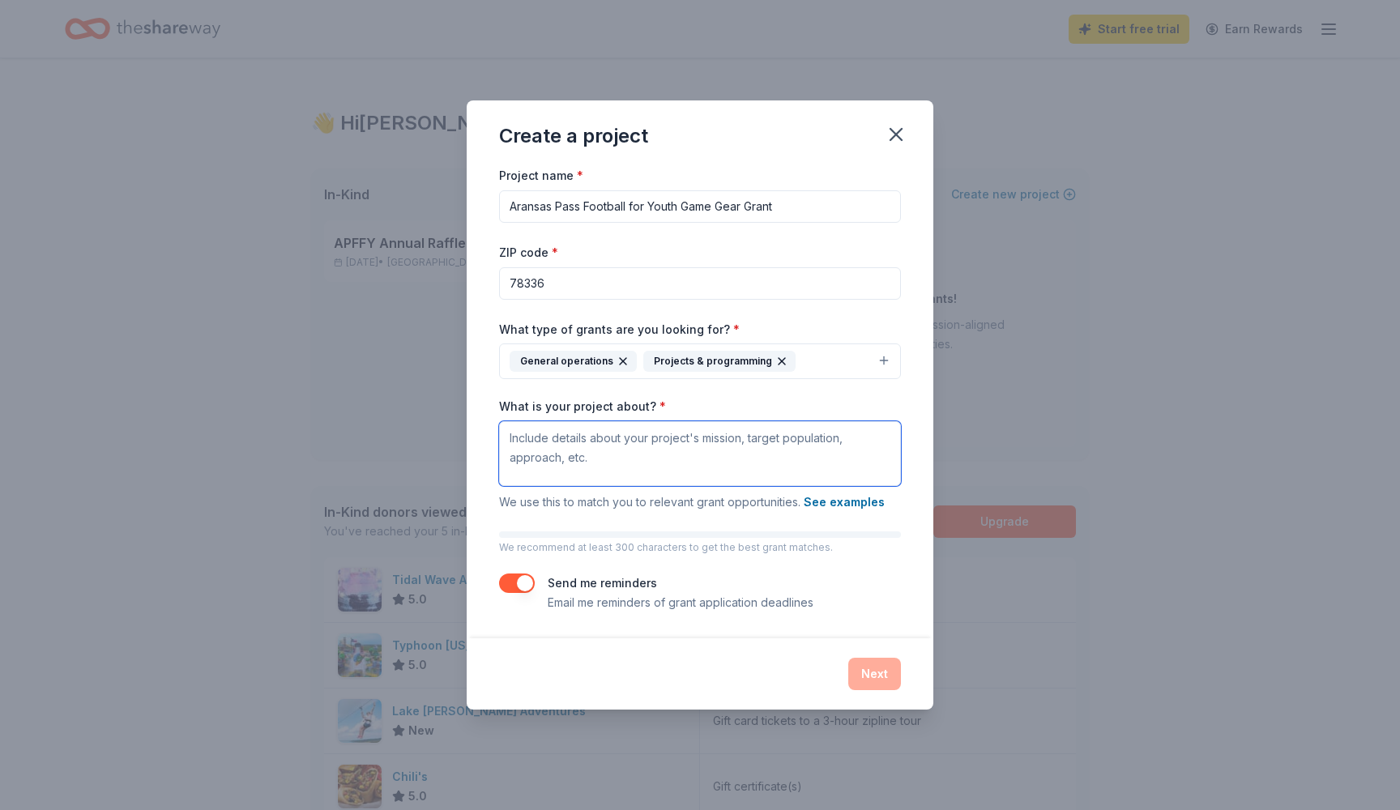
paste textarea "Typhoon Texas Waterpark, Attn: Donations, 18500 TX-130 North Service Road, Pflu…"
type textarea "Typhoon Texas Waterpark, Attn: Donations, 18500 TX-130 North Service Road, Pflu…"
drag, startPoint x: 716, startPoint y: 453, endPoint x: 488, endPoint y: 408, distance: 232.2
click at [488, 409] on div "Project name * Aransas Pass Football for Youth Game Gear Grant ZIP code * 78336…" at bounding box center [700, 401] width 467 height 472
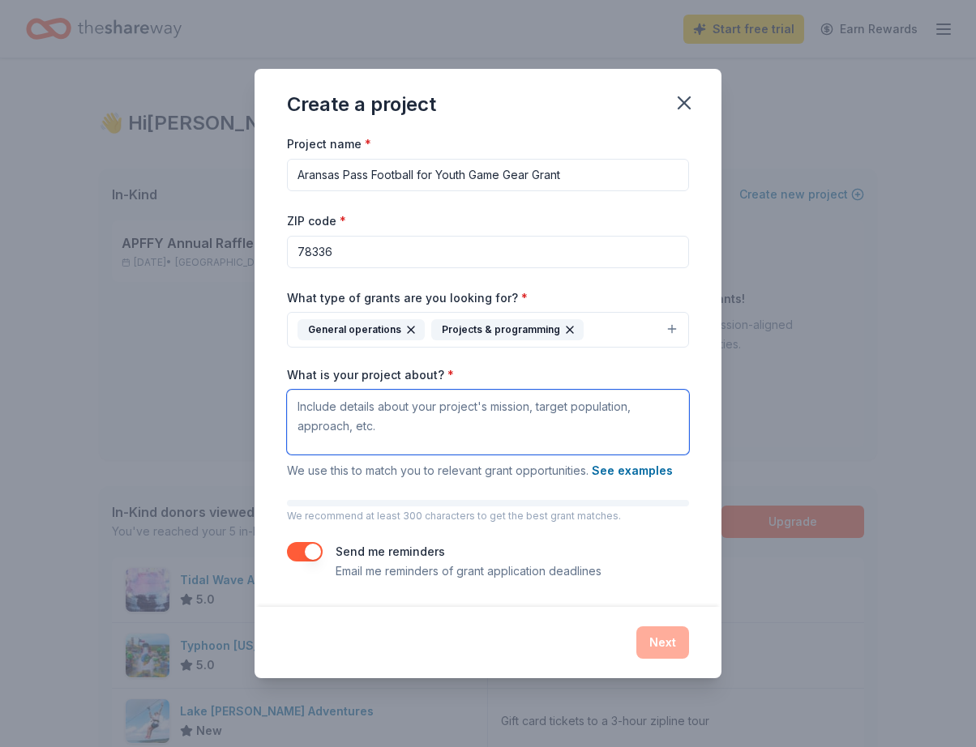
click at [316, 408] on textarea "What is your project about? *" at bounding box center [488, 422] width 402 height 65
paste textarea "Aransas Pass Football For Youth is a 501(c)(3) nonprofit organization committed…"
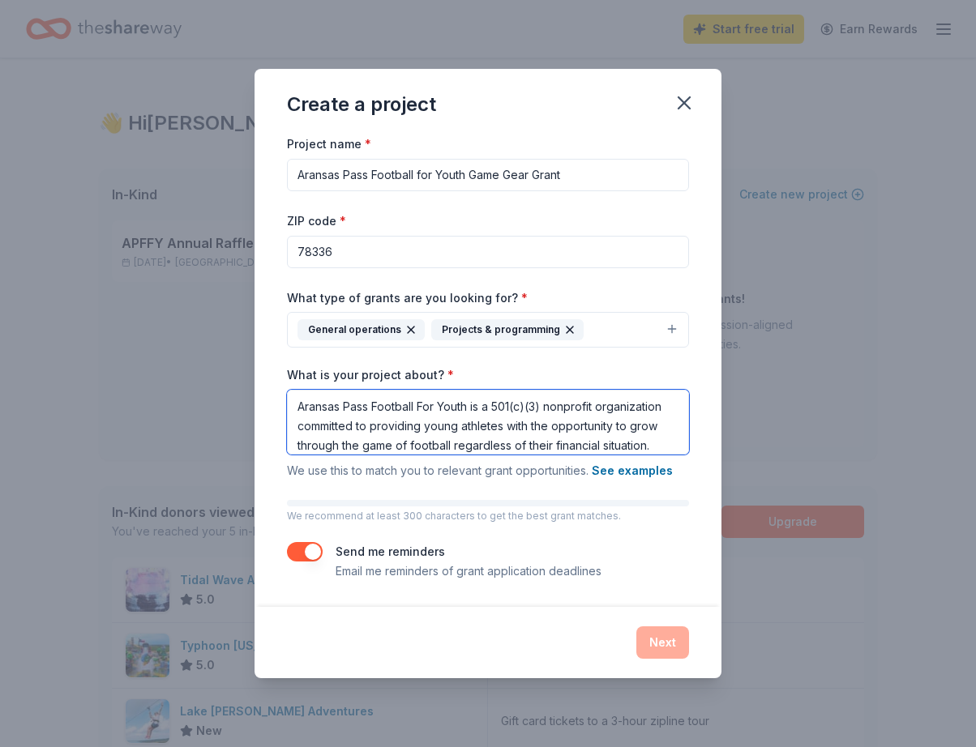
scroll to position [199, 0]
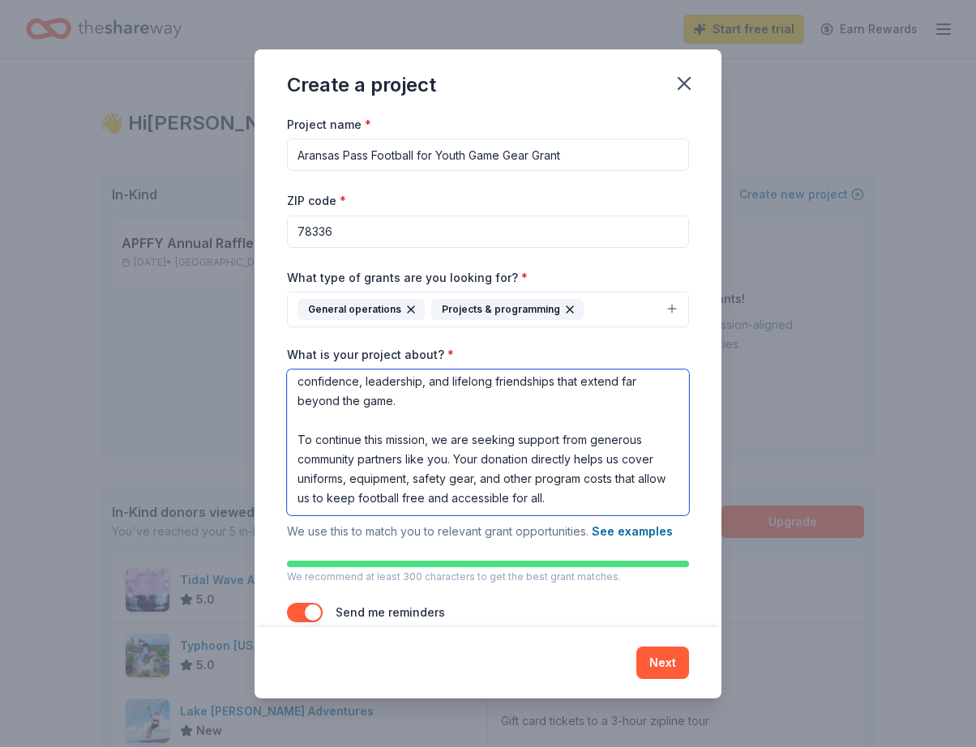
drag, startPoint x: 551, startPoint y: 502, endPoint x: 334, endPoint y: 383, distance: 247.3
click at [334, 383] on textarea "Aransas Pass Football For Youth is a 501(c)(3) nonprofit organization committed…" at bounding box center [488, 443] width 402 height 146
click at [328, 423] on textarea "Aransas Pass Football For Youth is a 501(c)(3) nonprofit organization committed…" at bounding box center [488, 443] width 402 height 146
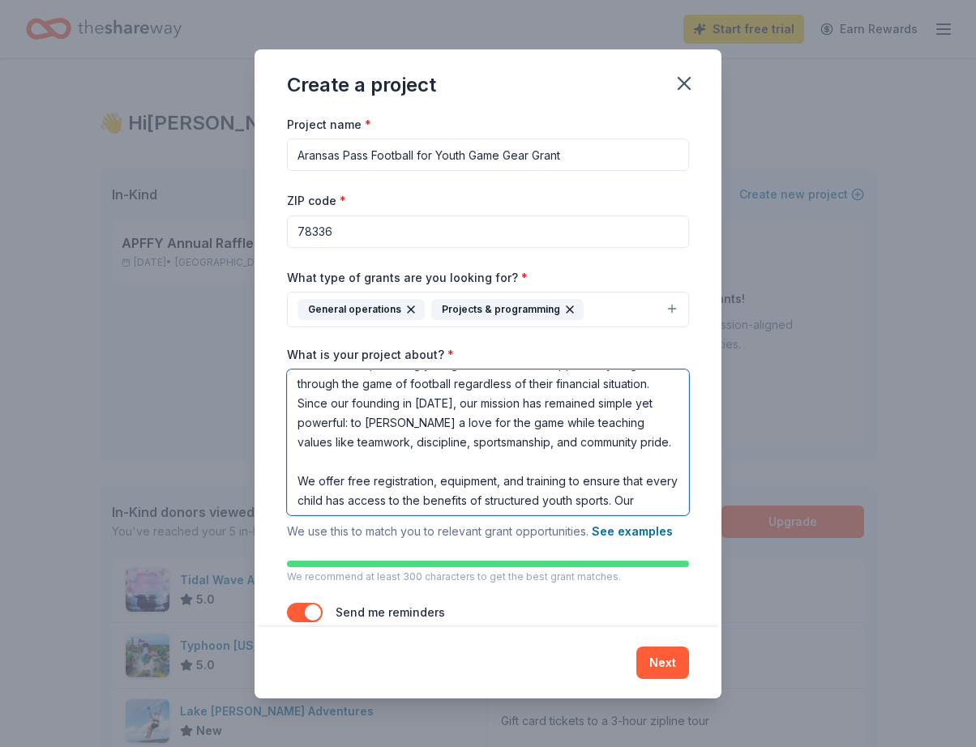
scroll to position [8, 0]
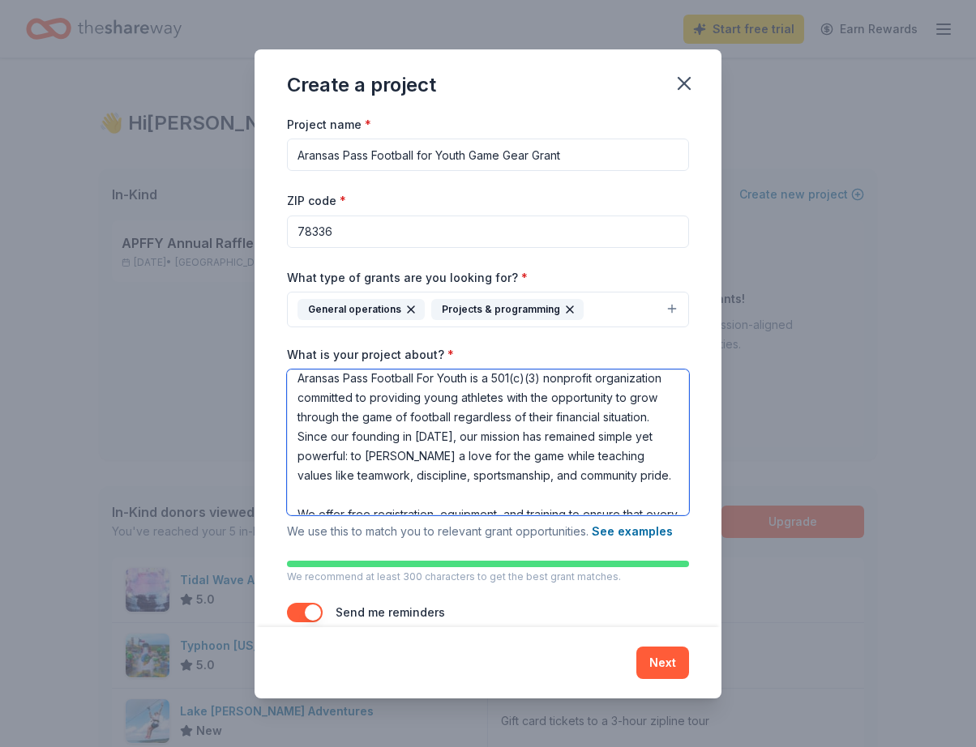
click at [314, 499] on textarea "Aransas Pass Football For Youth is a 501(c)(3) nonprofit organization committed…" at bounding box center [488, 443] width 402 height 146
click at [645, 512] on textarea "Aransas Pass Football For Youth is a 501(c)(3) nonprofit organization committed…" at bounding box center [488, 443] width 402 height 146
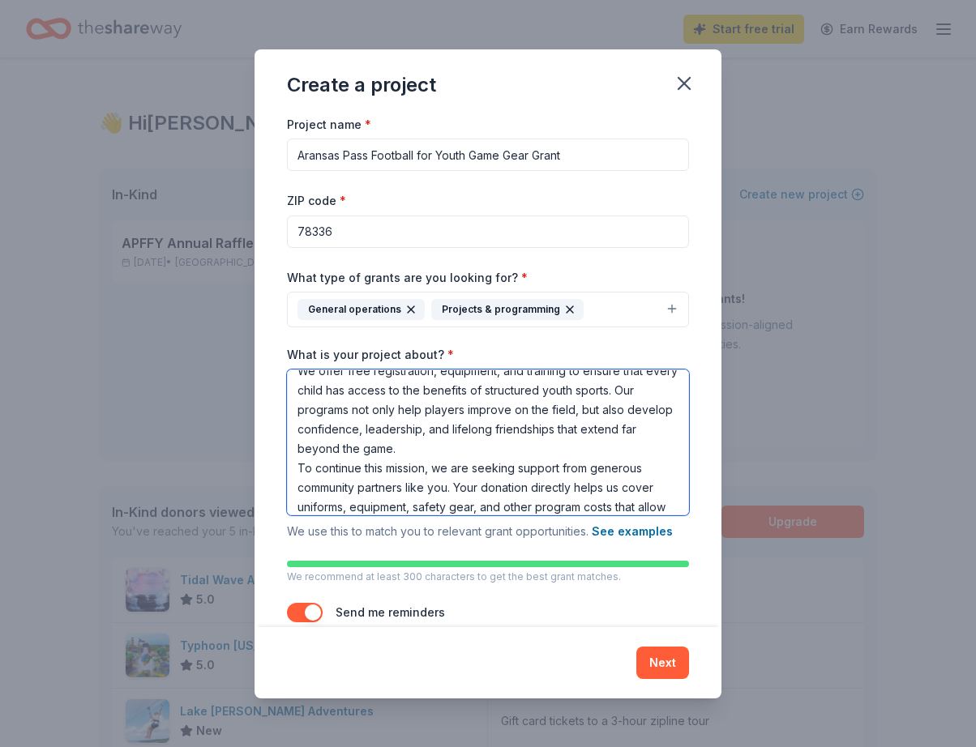
scroll to position [152, 0]
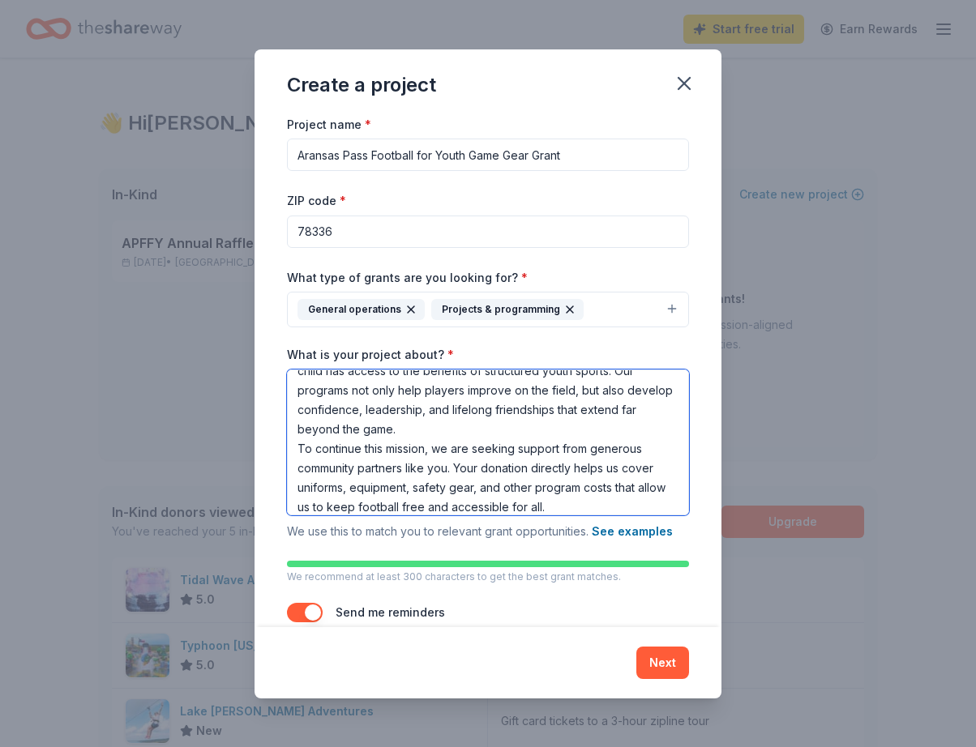
type textarea "Aransas Pass Football For Youth is a 501(c)(3) nonprofit organization committed…"
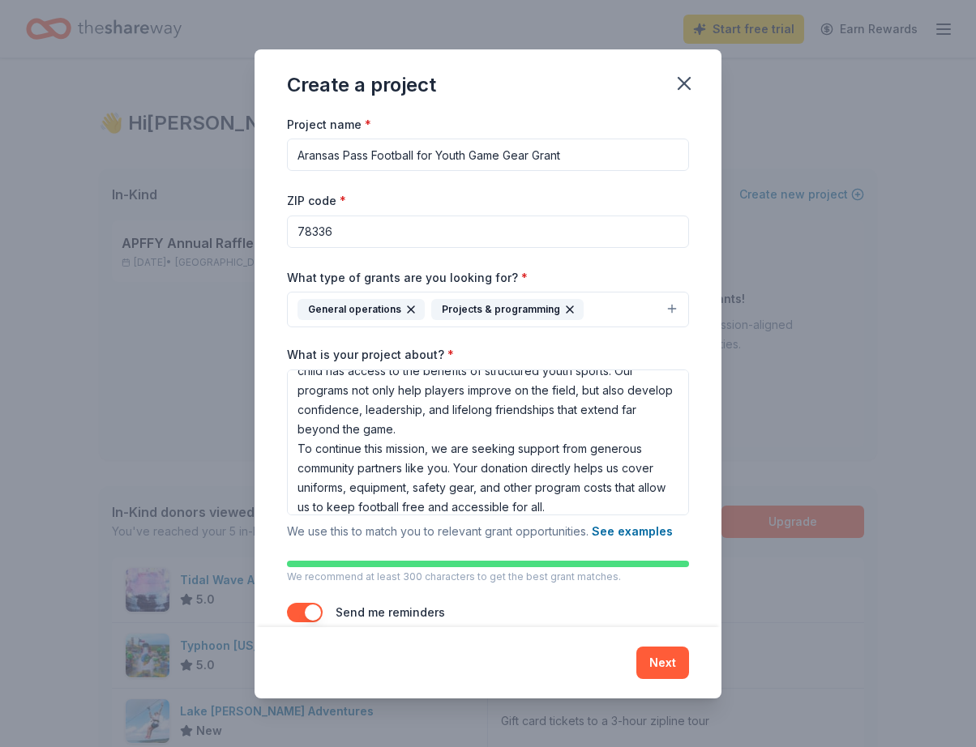
click at [597, 614] on div "Send me reminders Email me reminders of grant application deadlines" at bounding box center [469, 622] width 266 height 39
click at [665, 666] on button "Next" at bounding box center [662, 663] width 53 height 32
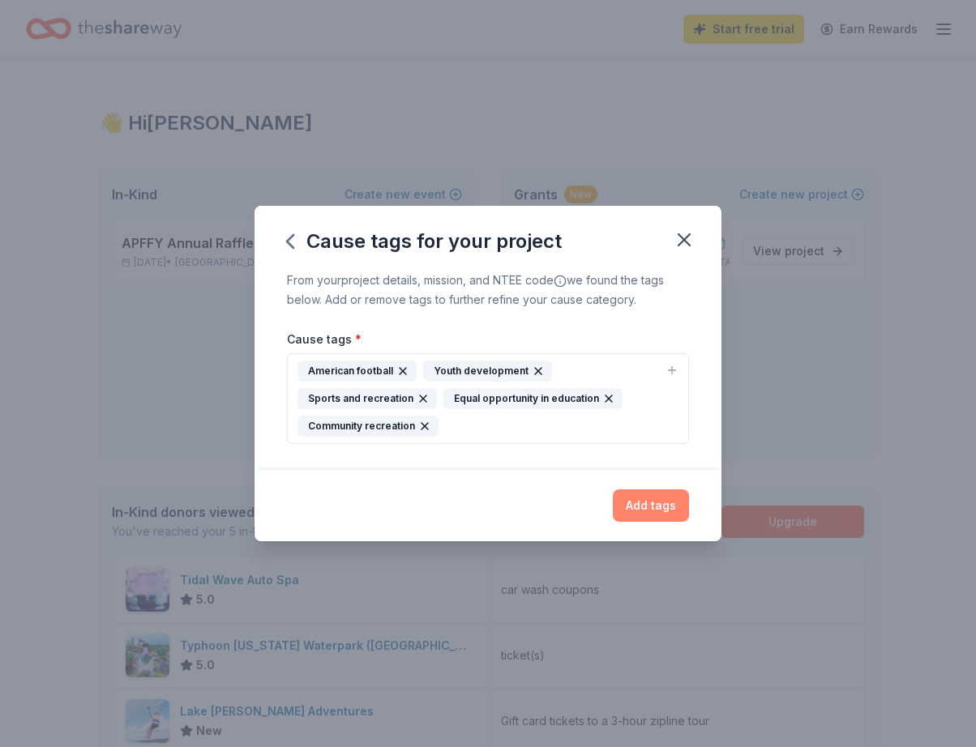
click at [637, 509] on button "Add tags" at bounding box center [651, 505] width 76 height 32
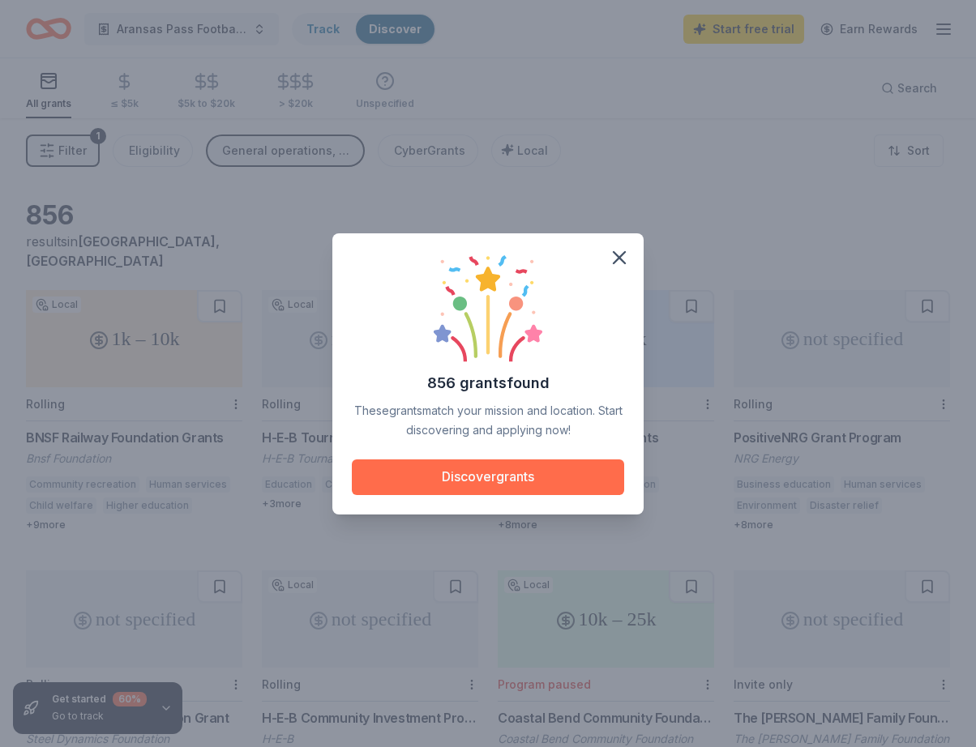
click at [552, 468] on button "Discover grants" at bounding box center [488, 477] width 272 height 36
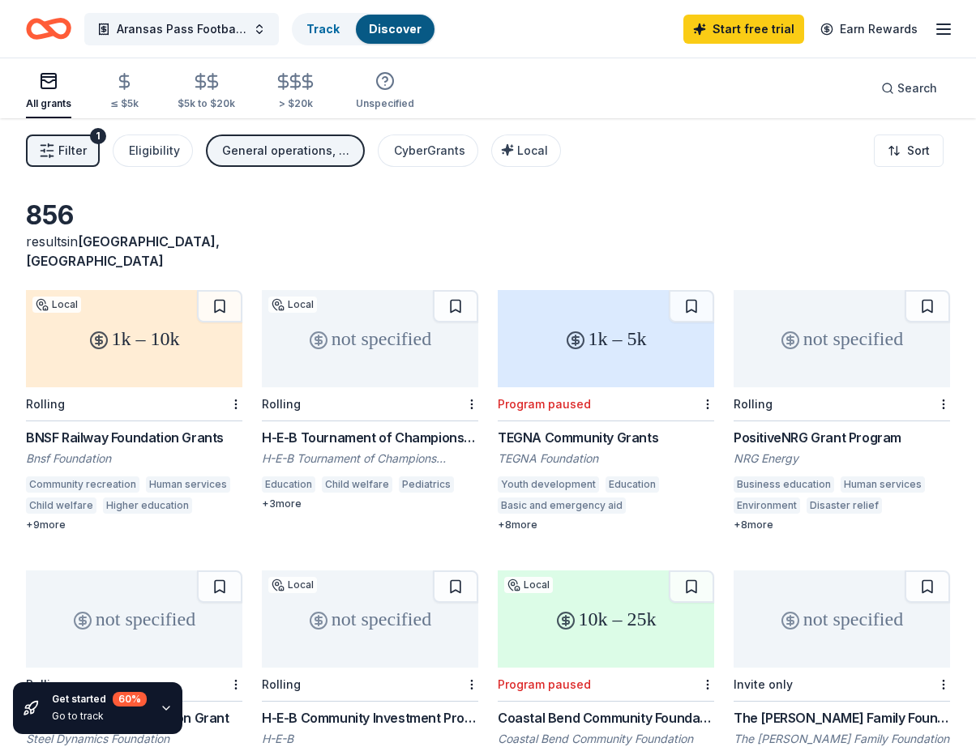
click at [716, 495] on div "1k – 10k Local Rolling BNSF Railway Foundation Grants Bnsf Foundation Community…" at bounding box center [488, 691] width 924 height 802
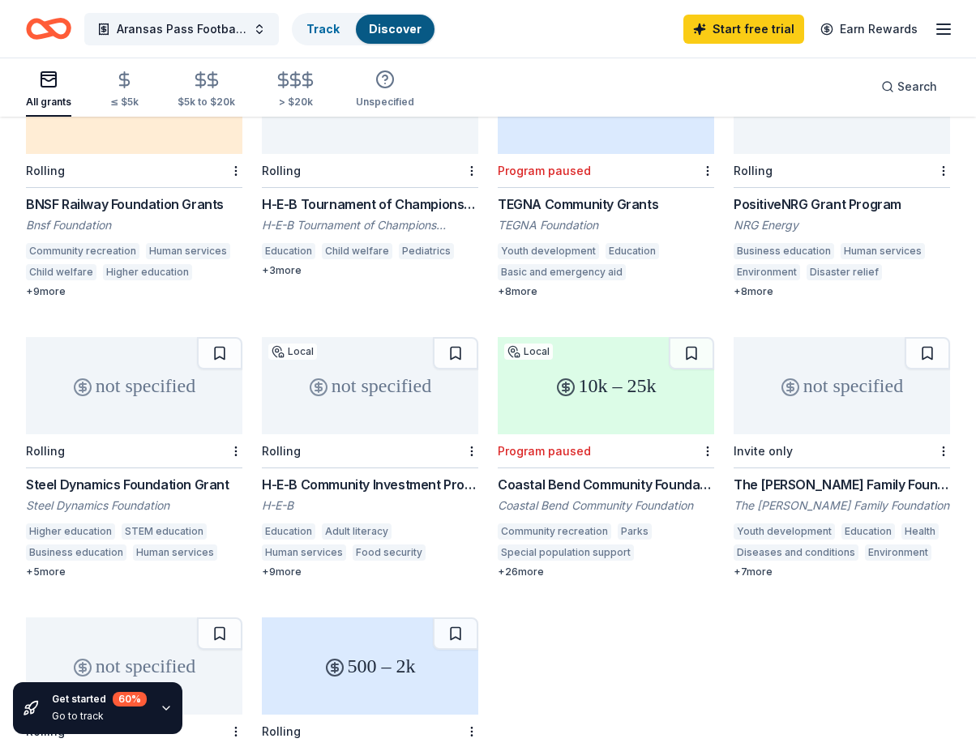
scroll to position [236, 0]
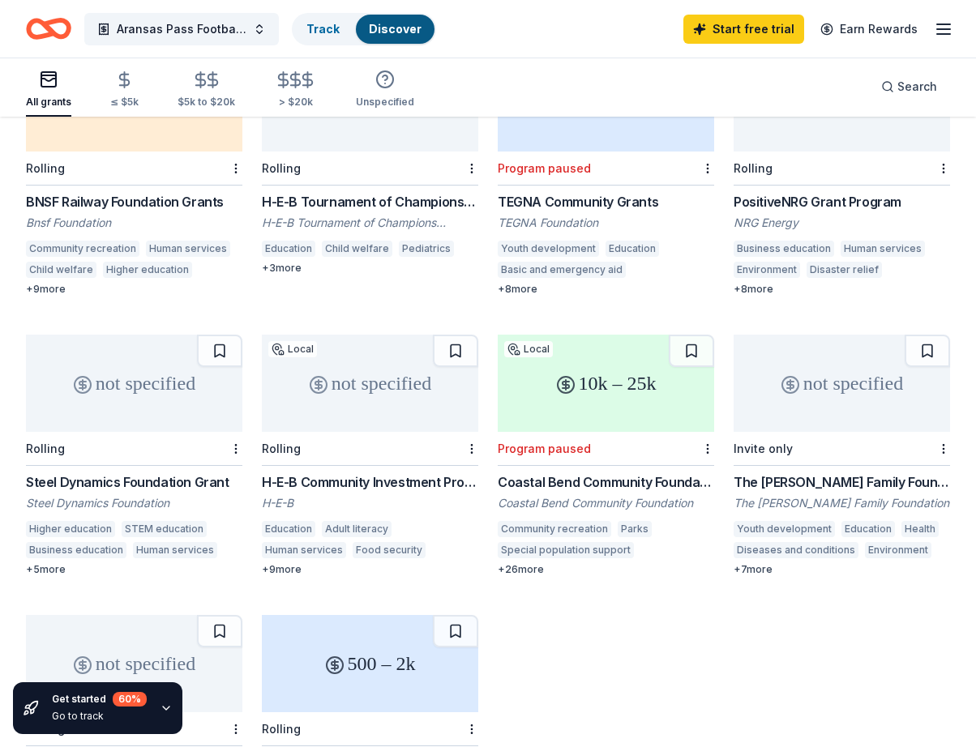
click at [696, 528] on div "1k – 10k Local Rolling BNSF Railway Foundation Grants Bnsf Foundation Community…" at bounding box center [488, 455] width 924 height 802
click at [761, 563] on div "+ 7 more" at bounding box center [841, 569] width 216 height 13
click at [601, 574] on div "1k – 10k Local Rolling BNSF Railway Foundation Grants Bnsf Foundation Community…" at bounding box center [488, 455] width 924 height 802
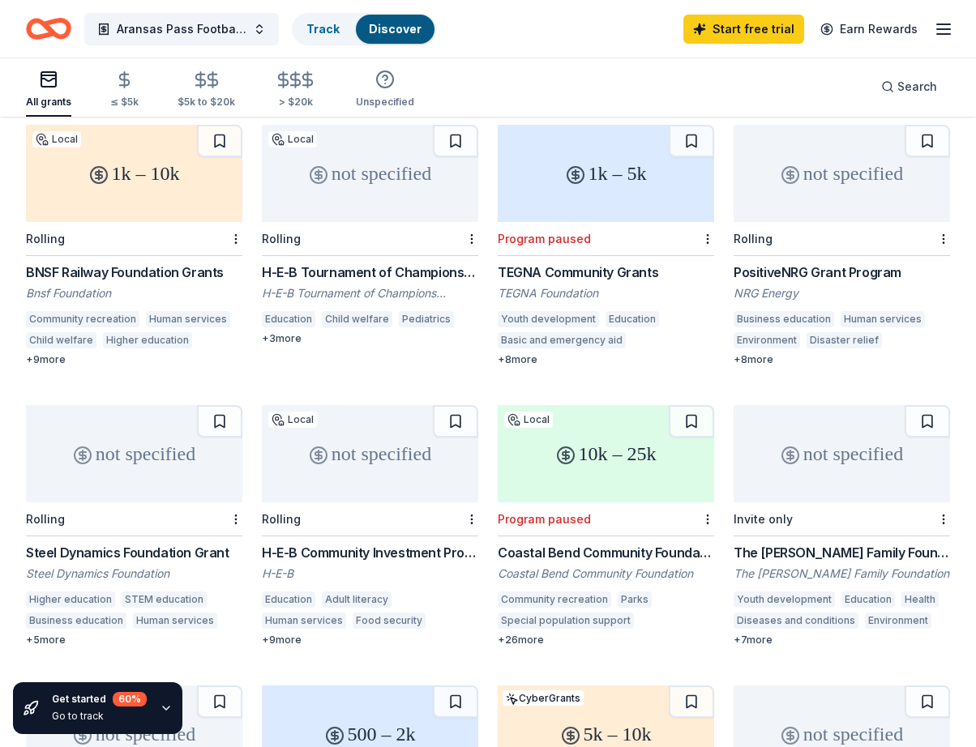
scroll to position [167, 0]
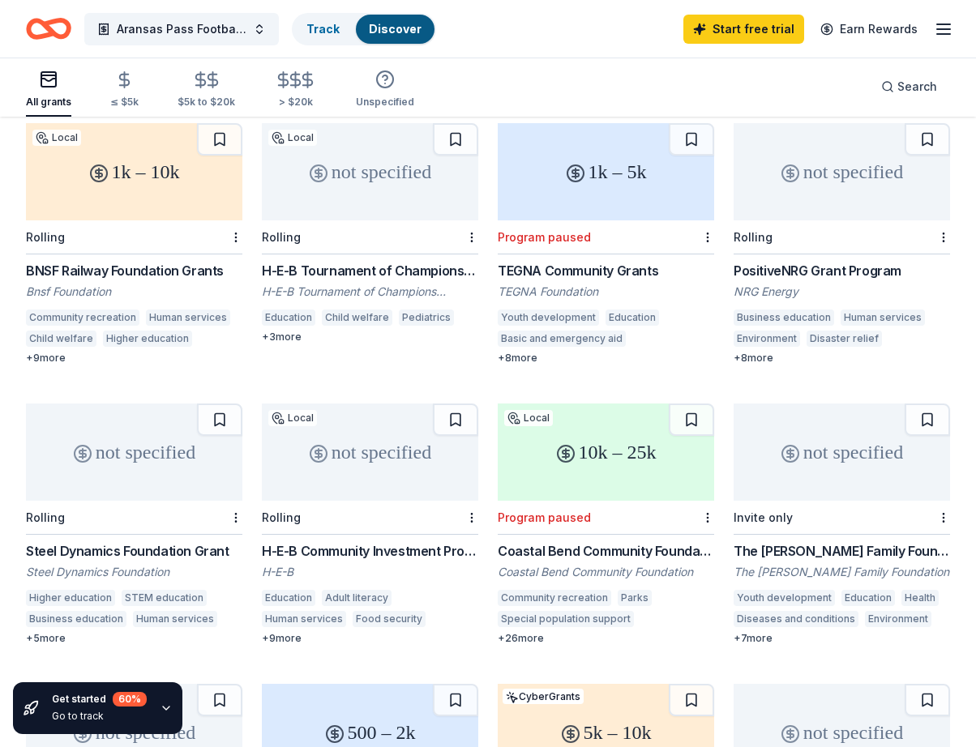
click at [572, 541] on div "Coastal Bend Community Foundation Grant" at bounding box center [606, 550] width 216 height 19
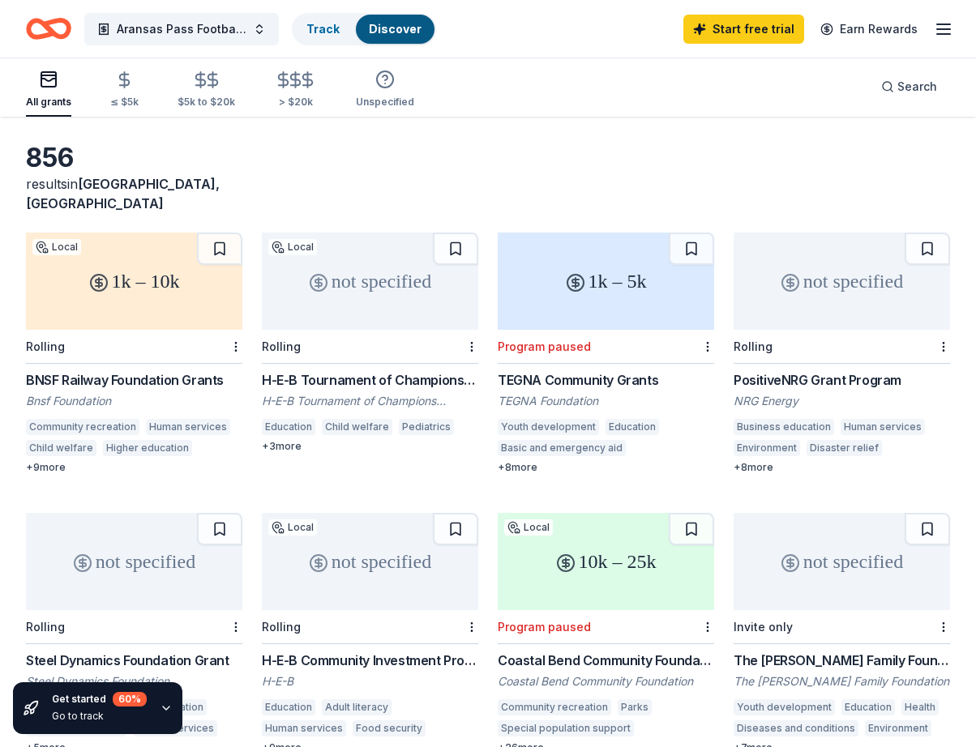
scroll to position [-1, 0]
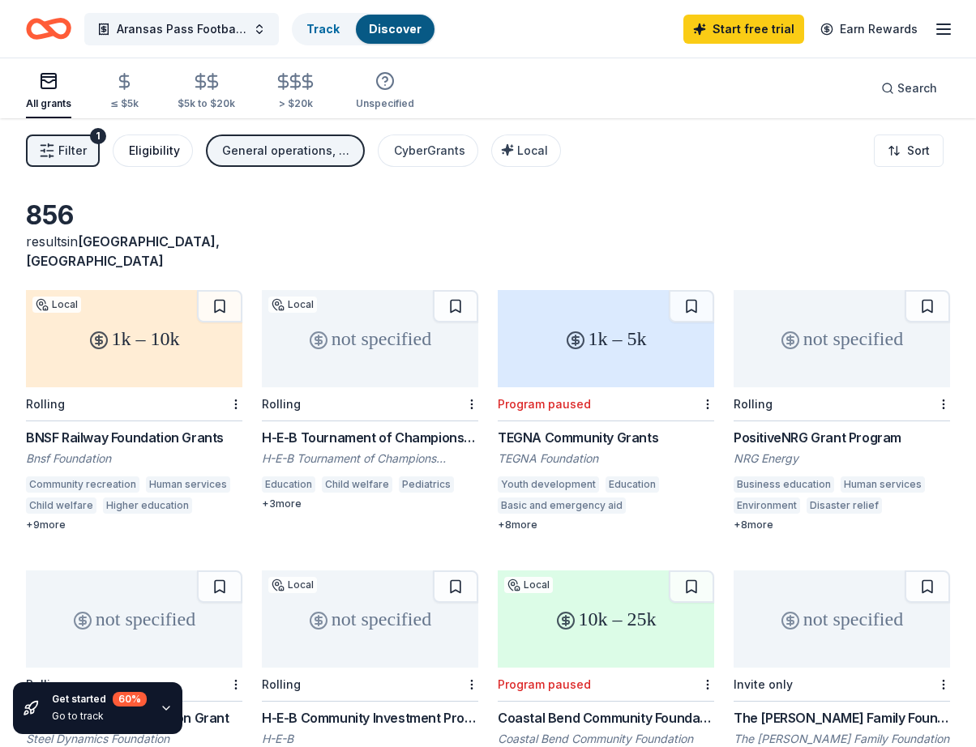
click at [147, 157] on div "Eligibility" at bounding box center [154, 150] width 51 height 19
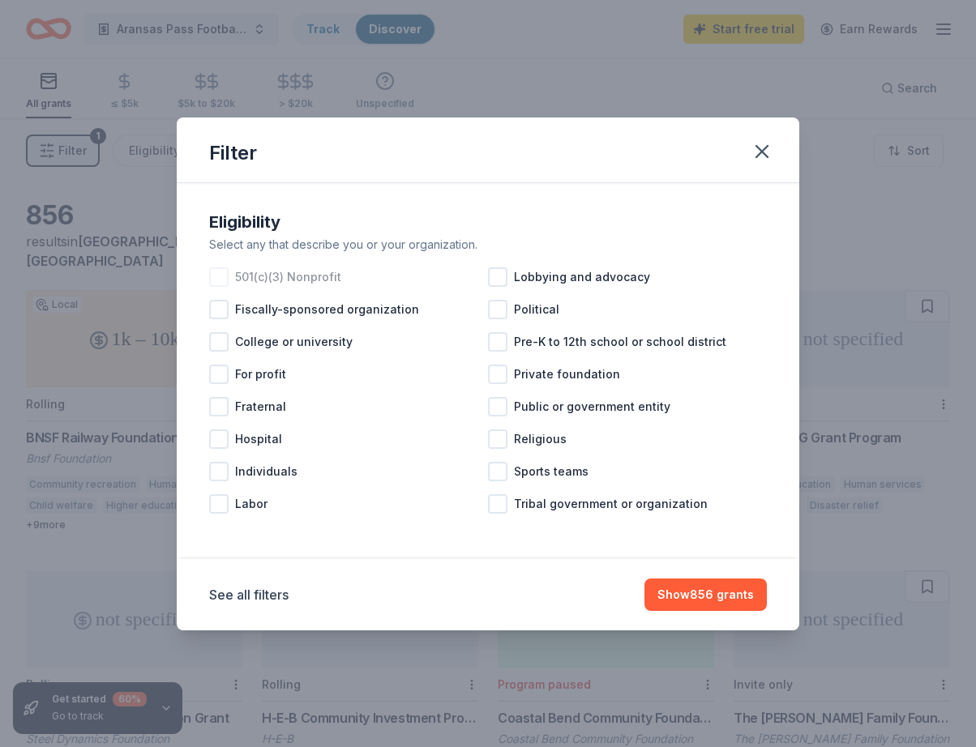
click at [226, 275] on div at bounding box center [218, 276] width 19 height 19
click at [502, 476] on div at bounding box center [497, 471] width 19 height 19
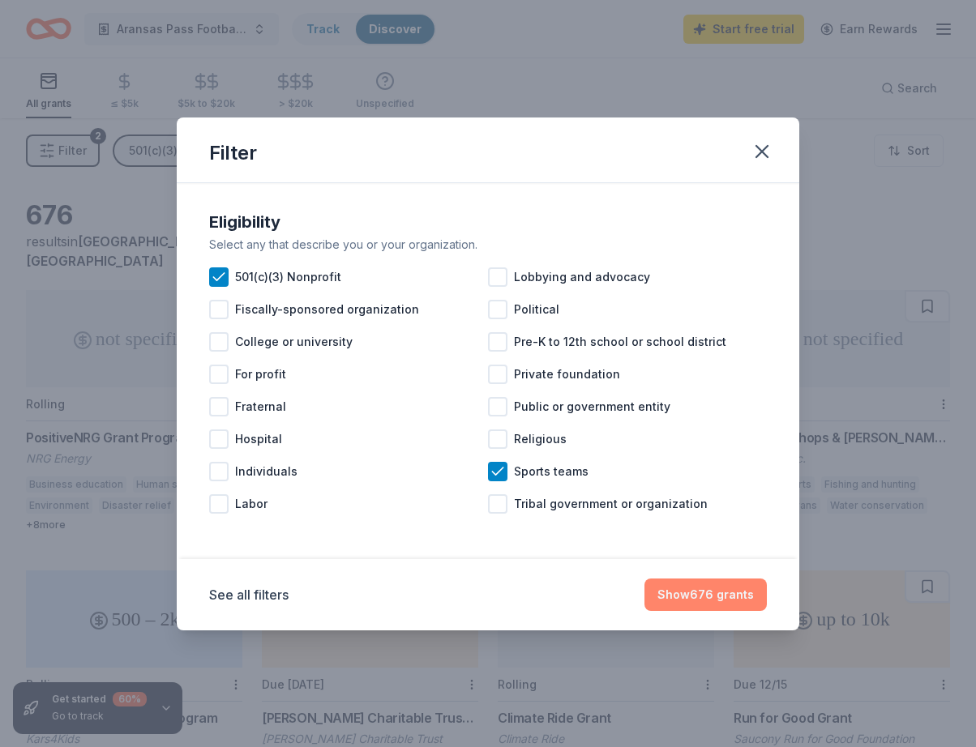
click at [727, 586] on button "Show 676 grants" at bounding box center [705, 595] width 122 height 32
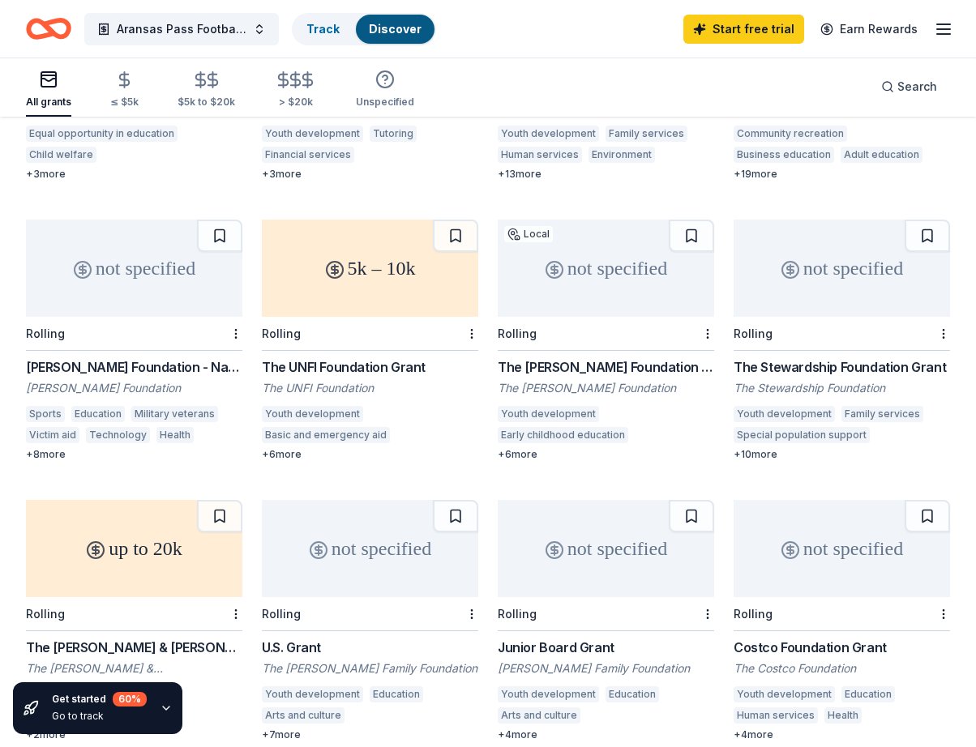
scroll to position [1002, 0]
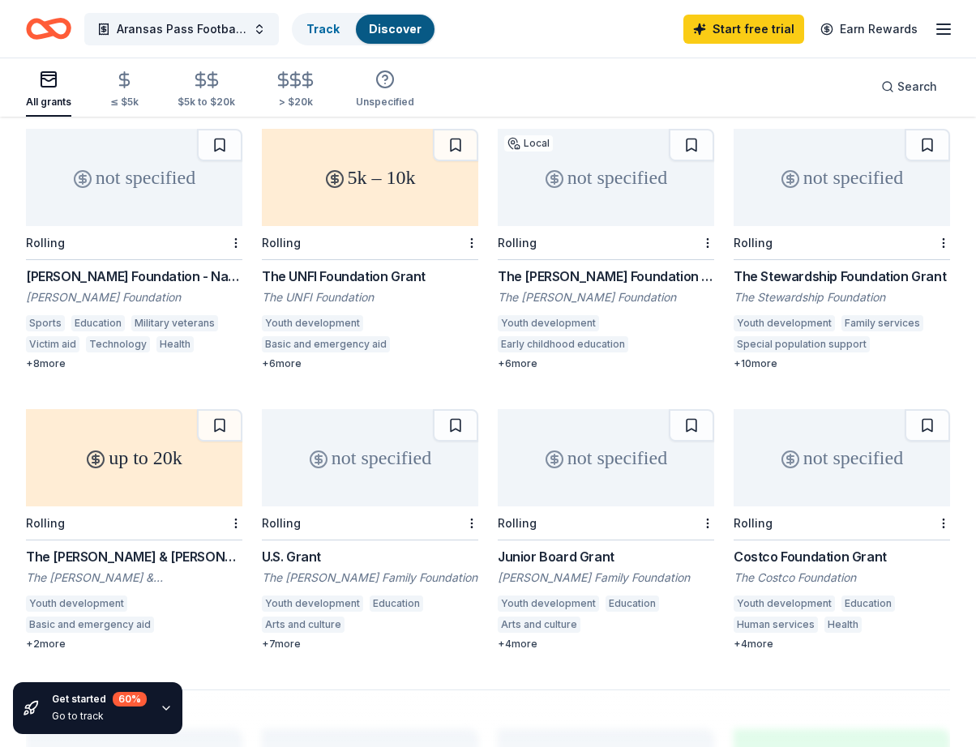
click at [817, 547] on div "Costco Foundation Grant" at bounding box center [841, 556] width 216 height 19
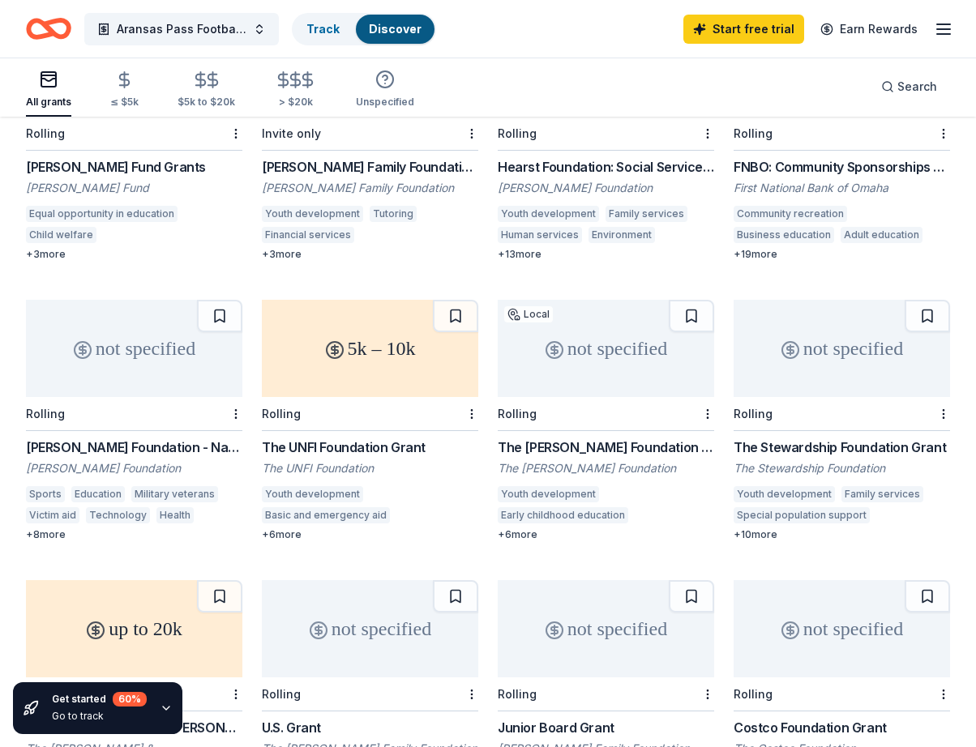
scroll to position [789, 0]
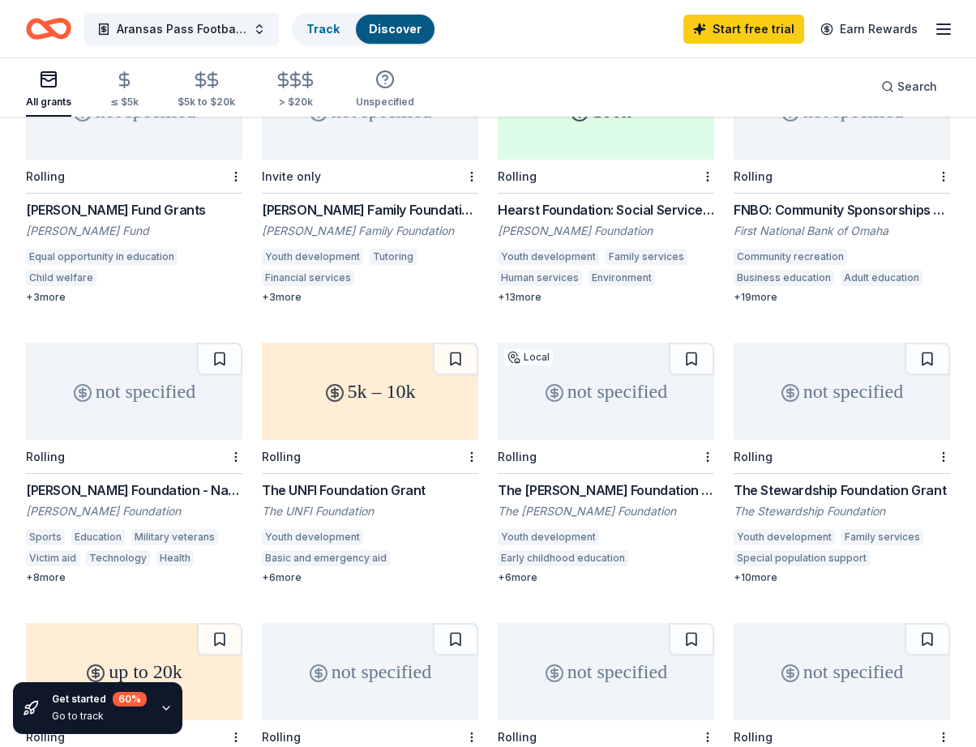
click at [573, 481] on div "The Powell Foundation Grant" at bounding box center [606, 490] width 216 height 19
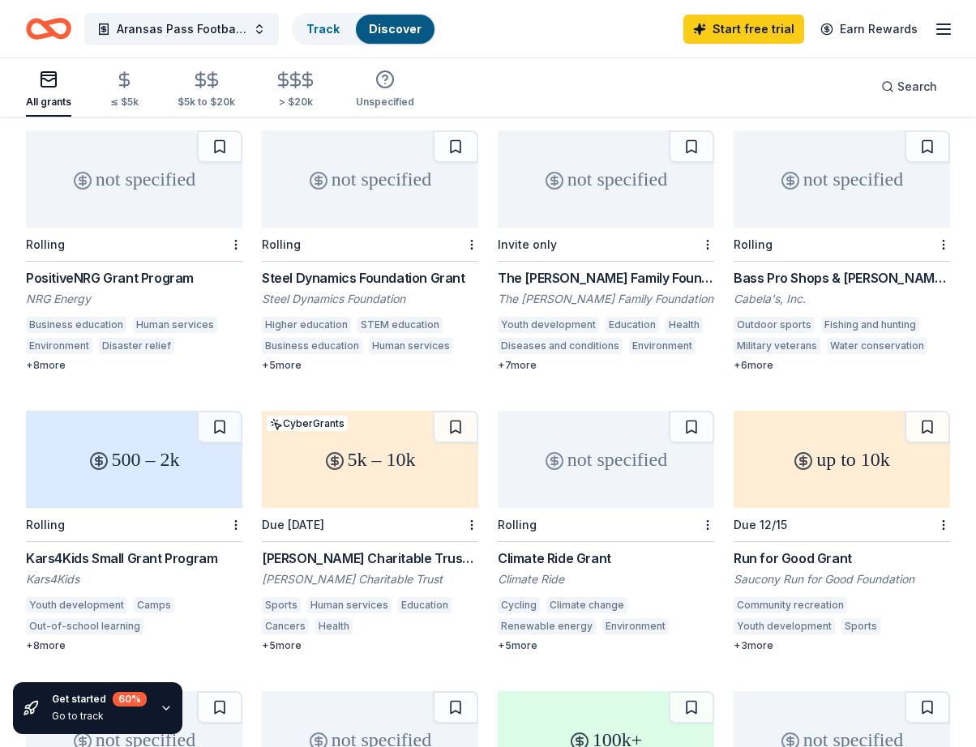
scroll to position [103, 0]
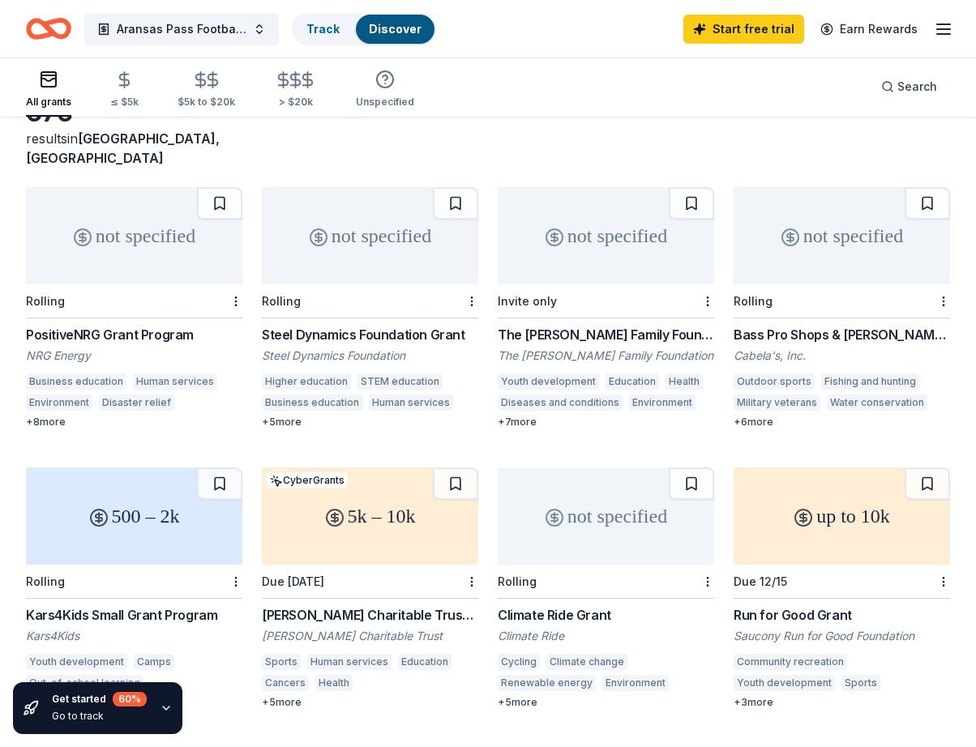
click at [840, 499] on div "up to 10k" at bounding box center [841, 516] width 216 height 97
click at [474, 124] on div "676 results in Aransas Pass, TX" at bounding box center [488, 131] width 924 height 71
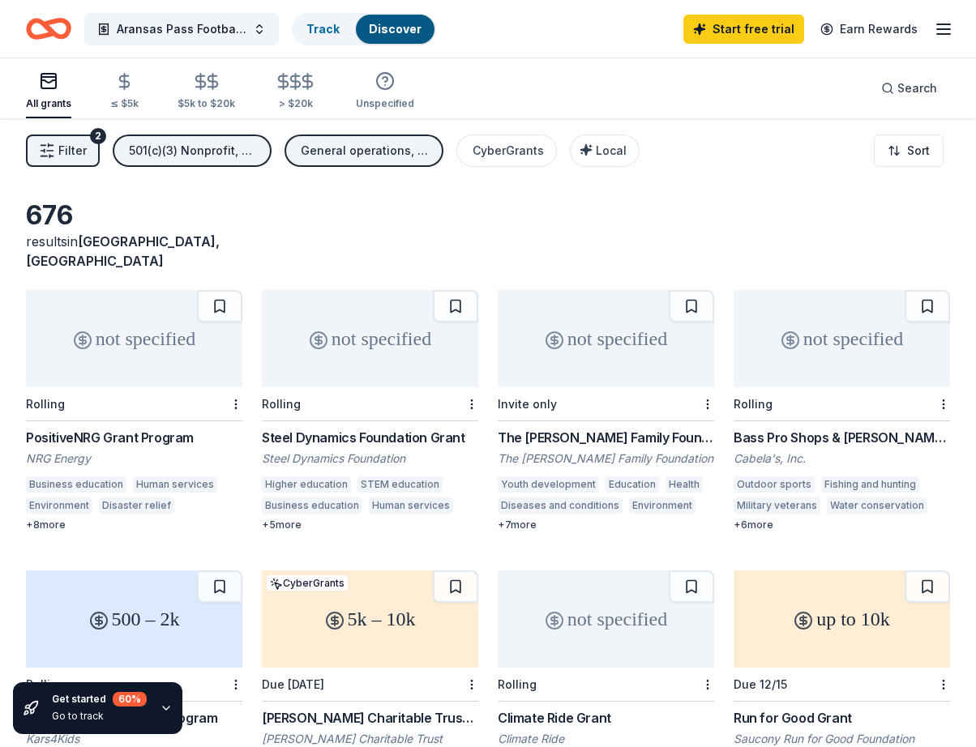
scroll to position [0, 0]
click at [491, 143] on div "CyberGrants" at bounding box center [507, 150] width 71 height 19
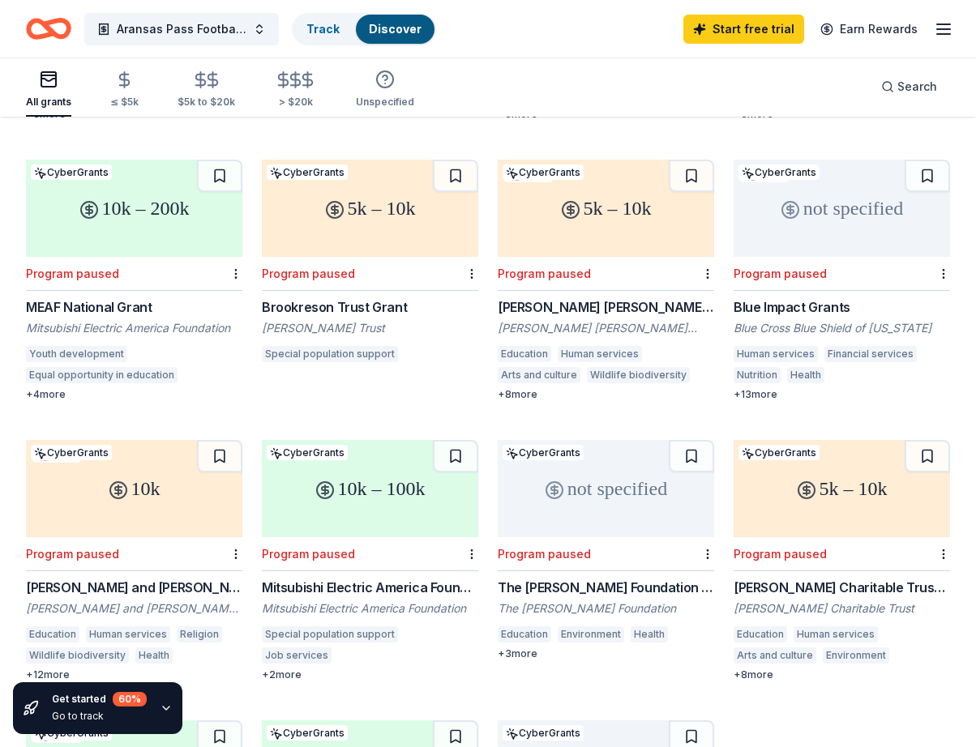
scroll to position [425, 0]
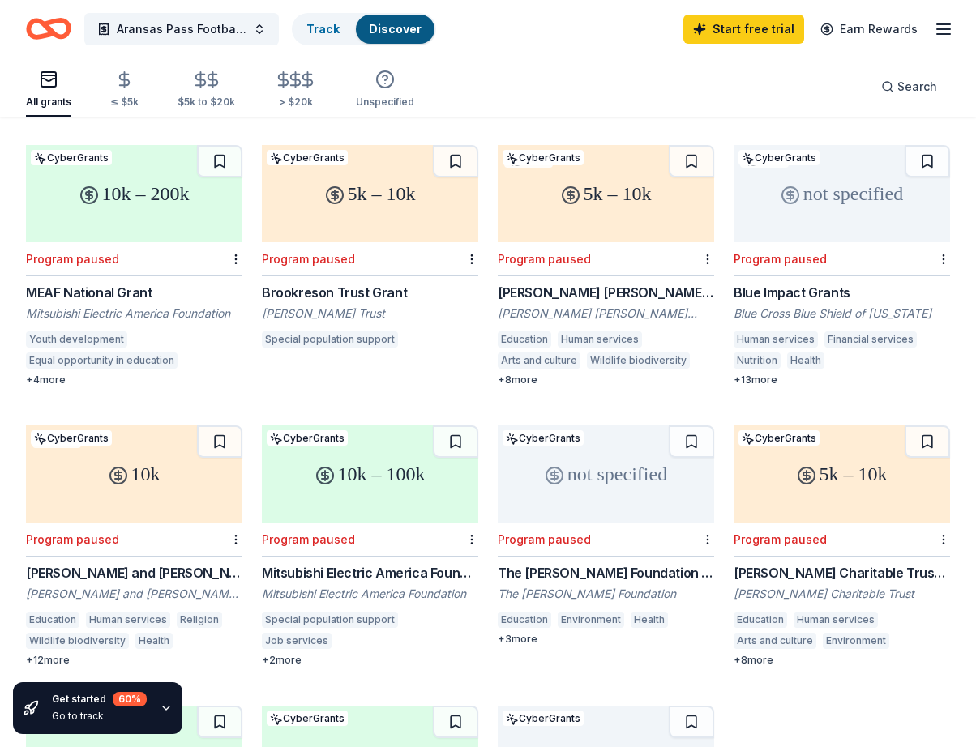
click at [810, 605] on div "5k – 10k CyberGrants Due 4/30/26 Herbert E. Parker Charitable Trust Grants Herb…" at bounding box center [488, 406] width 924 height 1083
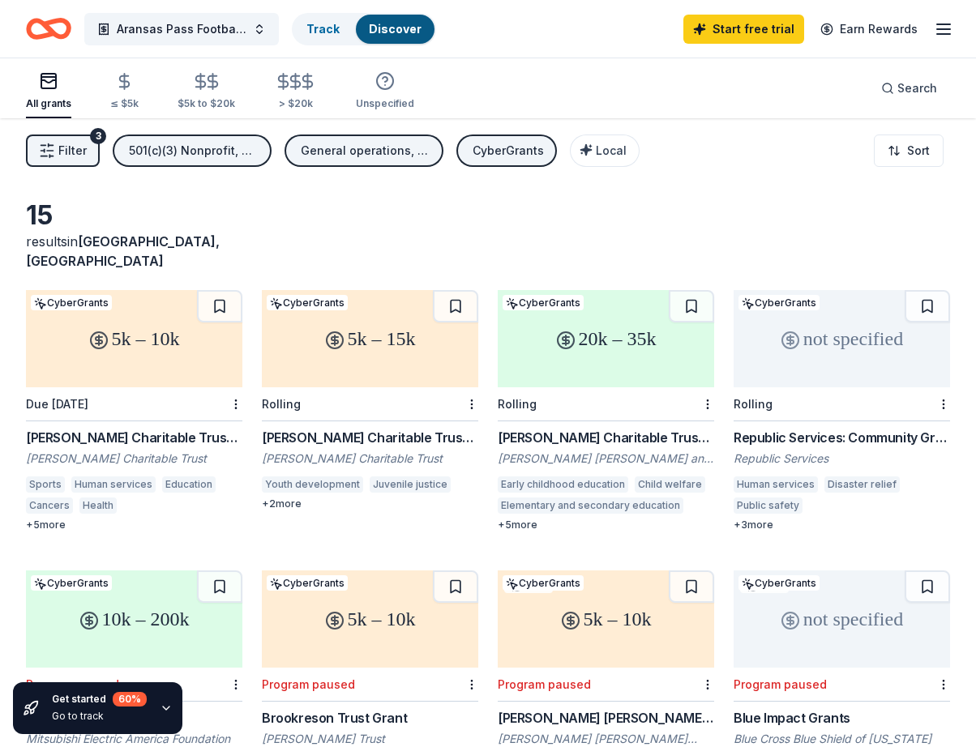
scroll to position [0, 0]
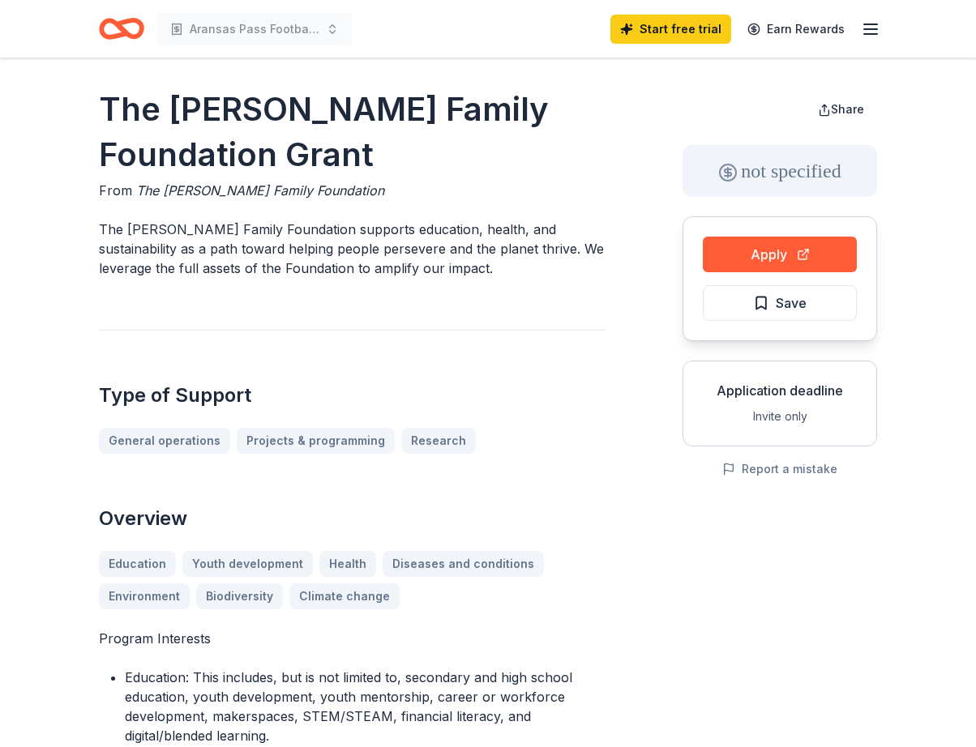
scroll to position [2, 0]
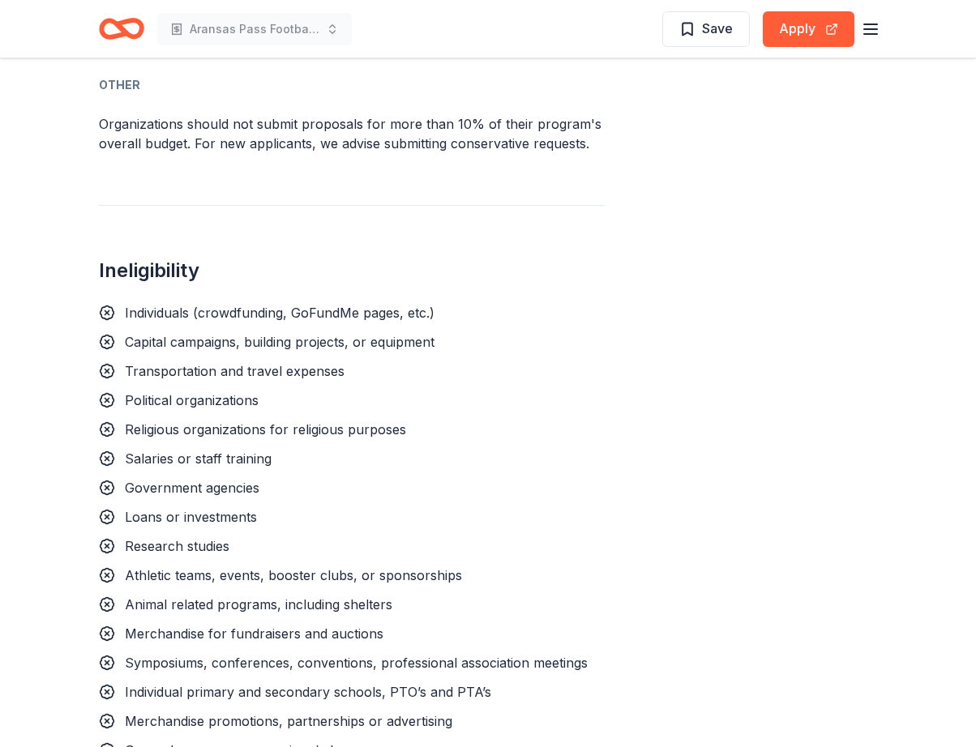
scroll to position [918, 0]
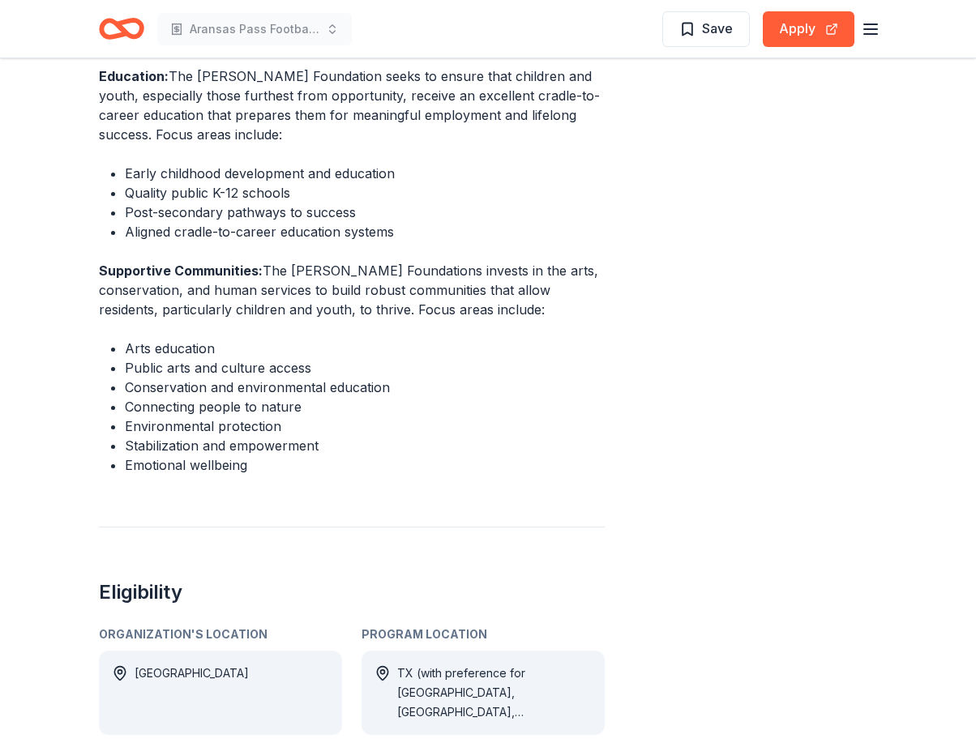
scroll to position [722, 0]
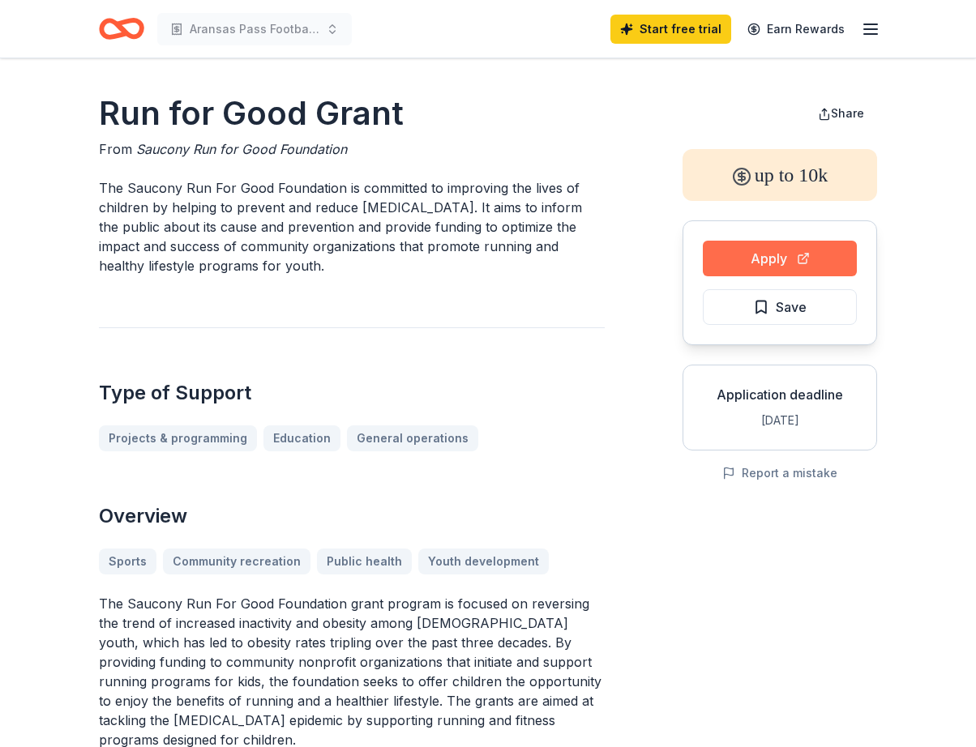
click at [793, 248] on button "Apply" at bounding box center [780, 259] width 154 height 36
click at [500, 124] on h1 "Run for Good Grant" at bounding box center [352, 113] width 506 height 45
